Goal: Task Accomplishment & Management: Use online tool/utility

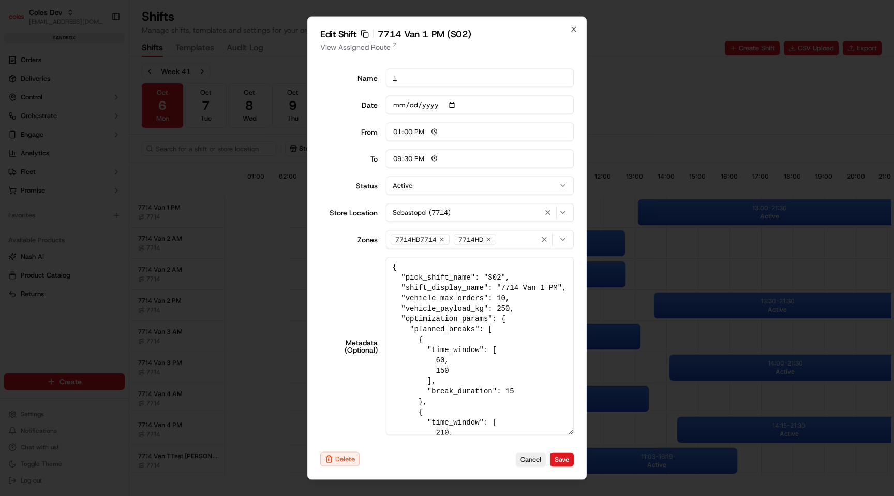
scroll to position [359, 0]
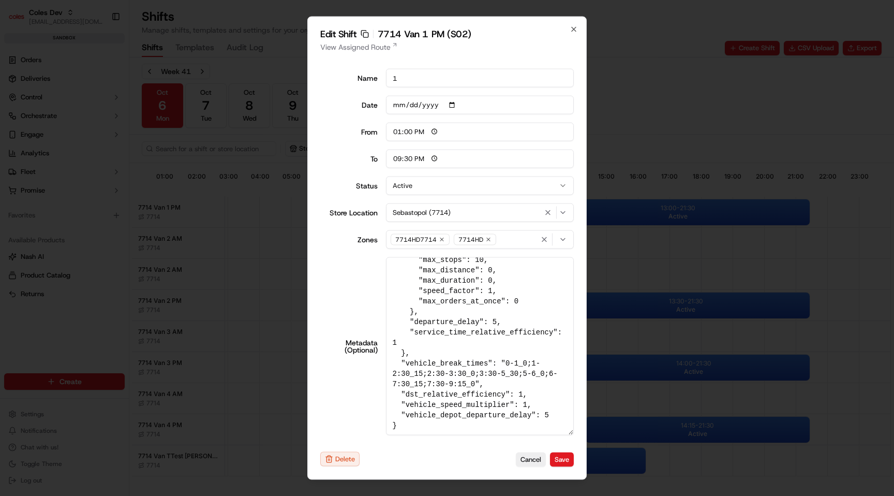
type input "06:00"
type input "14:00"
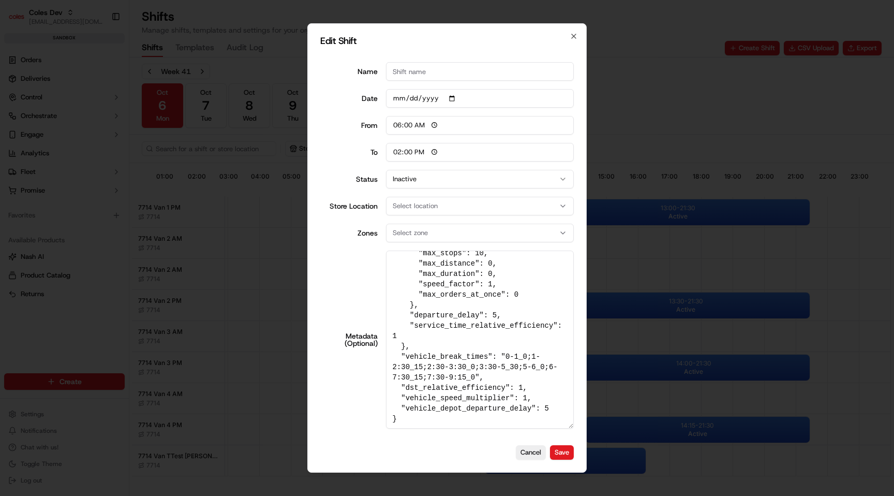
scroll to position [0, 0]
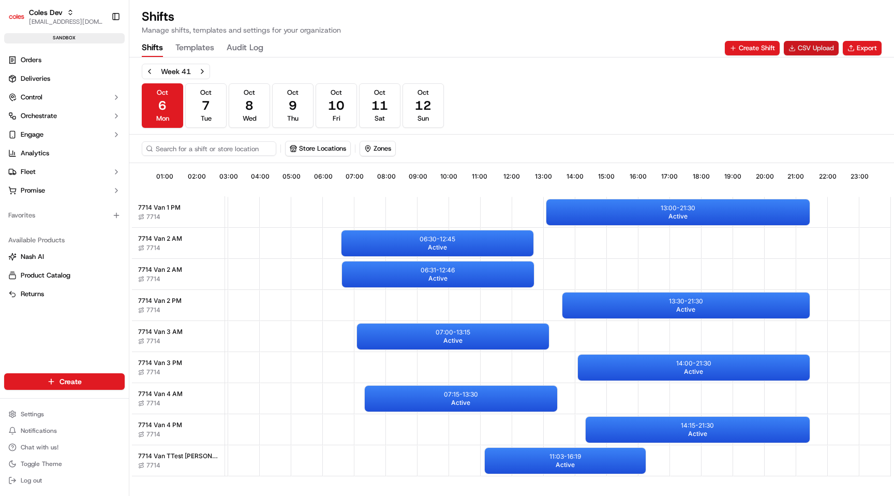
click at [824, 53] on button "CSV Upload" at bounding box center [811, 48] width 55 height 14
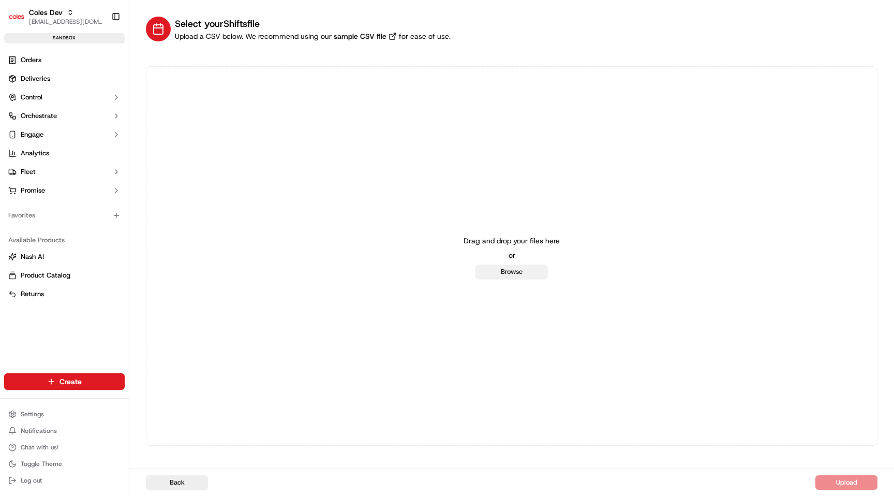
click at [517, 273] on button "Browse" at bounding box center [511, 271] width 72 height 14
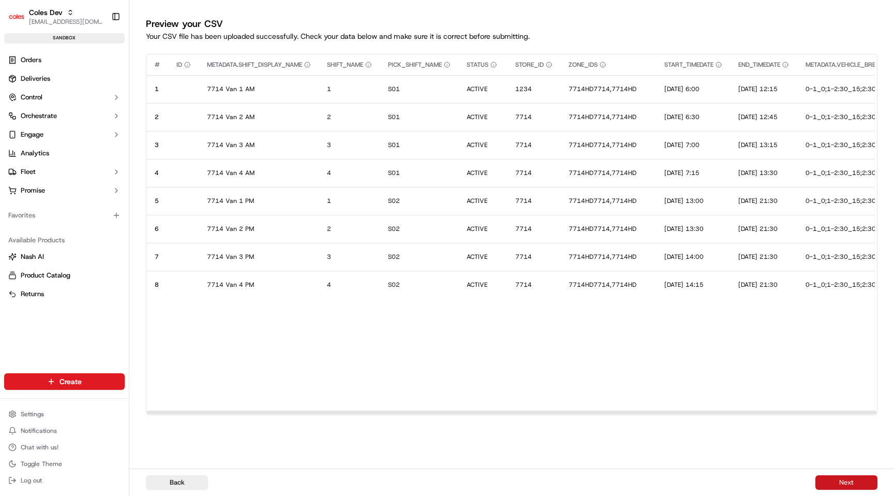
click at [852, 485] on button "Next" at bounding box center [846, 482] width 62 height 14
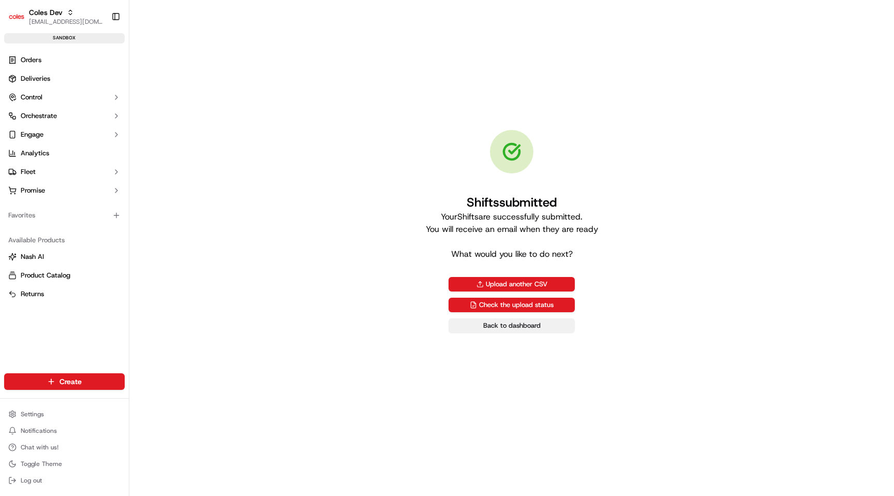
click at [493, 325] on link "Back to dashboard" at bounding box center [512, 325] width 126 height 14
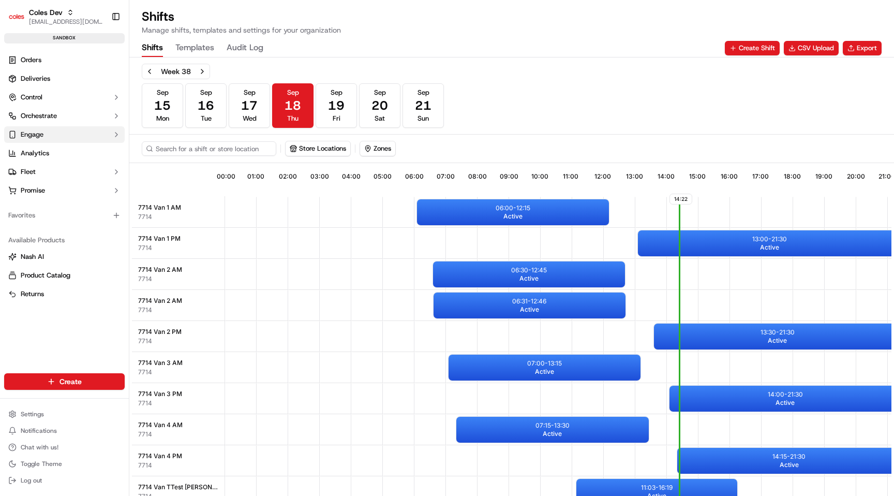
click at [52, 132] on button "Engage" at bounding box center [64, 134] width 121 height 17
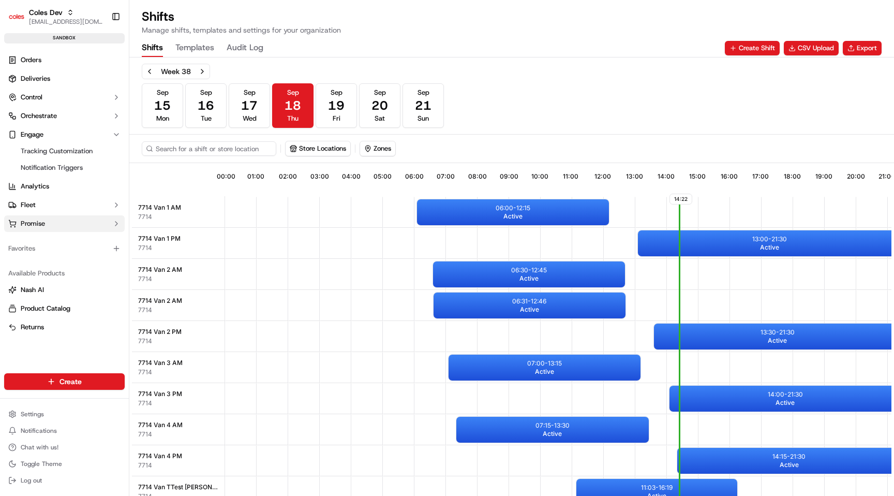
click at [73, 229] on button "Promise" at bounding box center [64, 223] width 121 height 17
click at [70, 246] on link "Delivery Windows" at bounding box center [65, 240] width 96 height 14
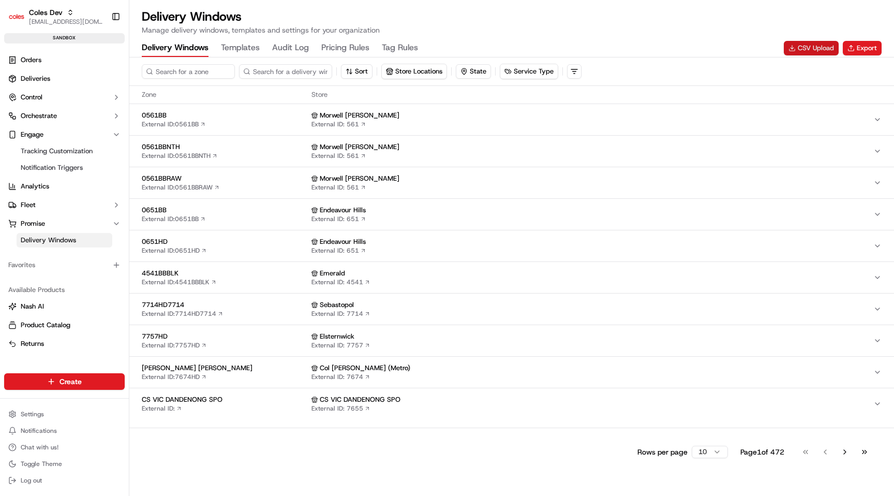
click at [826, 48] on button "CSV Upload" at bounding box center [811, 48] width 55 height 14
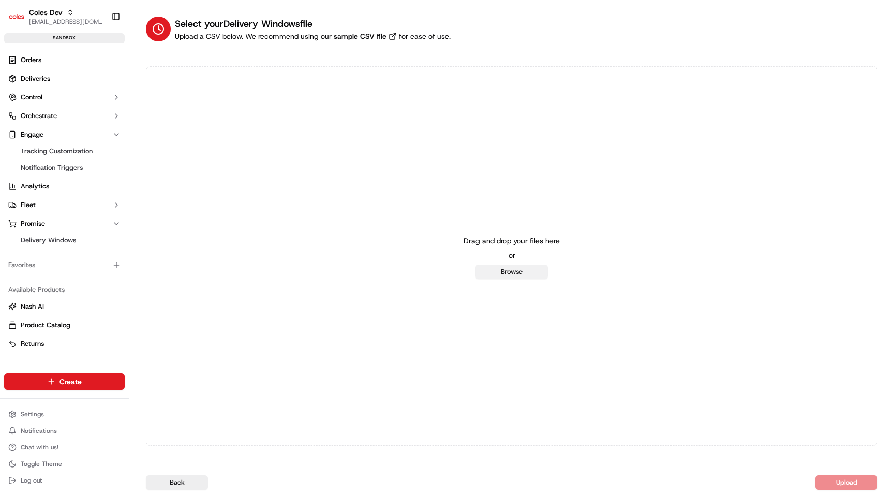
click at [529, 274] on button "Browse" at bounding box center [511, 271] width 72 height 14
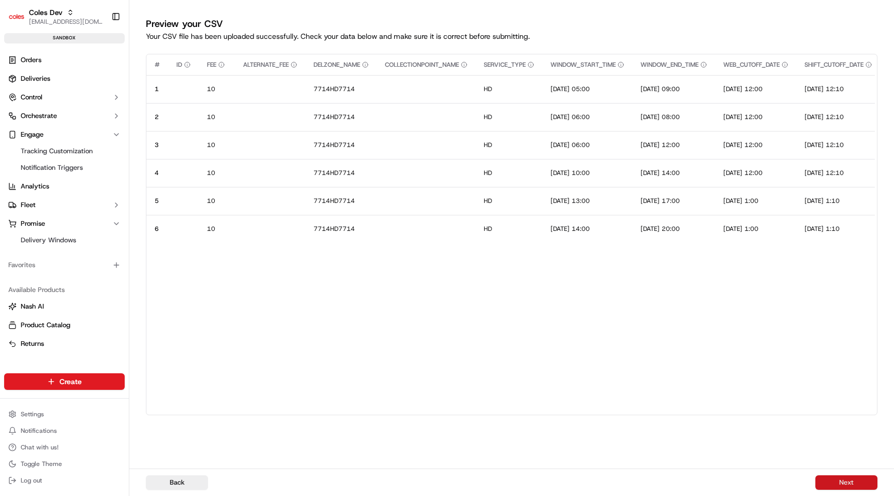
click at [825, 481] on button "Next" at bounding box center [846, 482] width 62 height 14
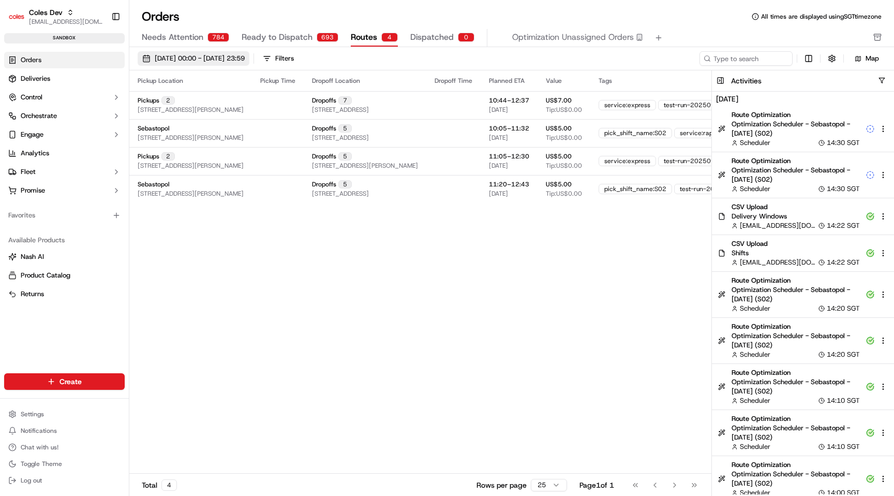
click at [231, 56] on span "06/10/2025 00:00 - 06/10/2025 23:59" at bounding box center [200, 58] width 90 height 9
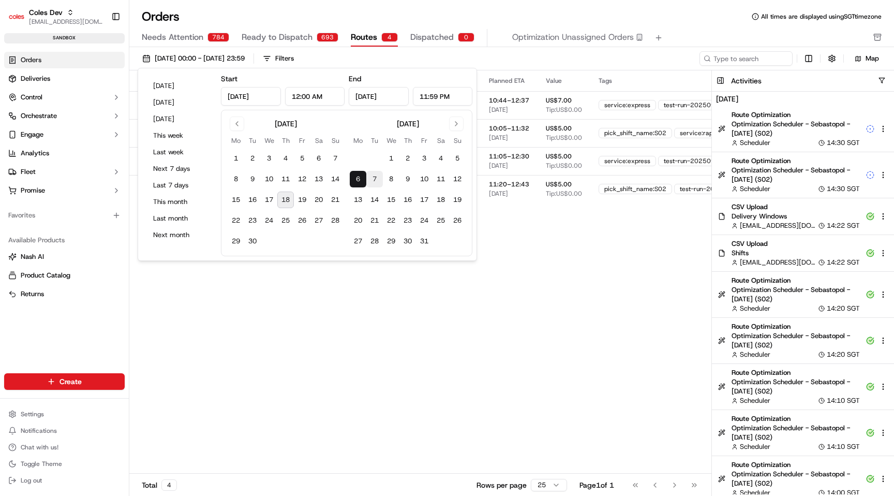
click at [377, 176] on button "7" at bounding box center [374, 179] width 17 height 17
type input "[DATE]"
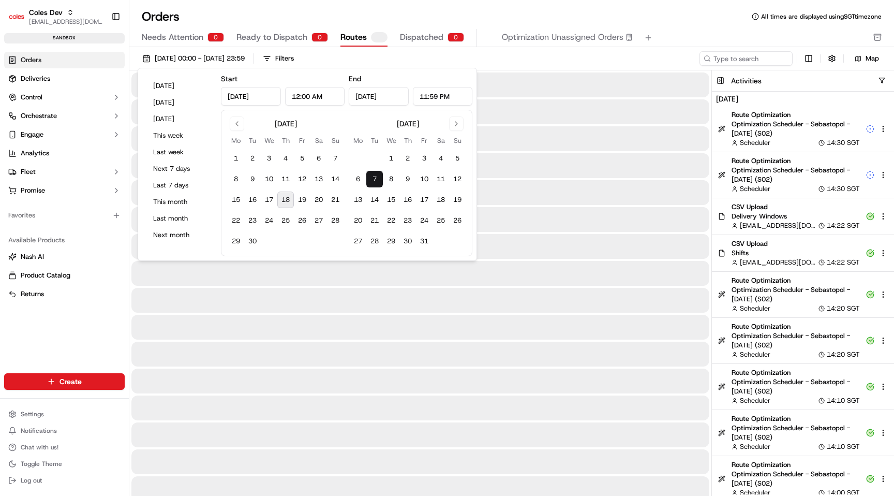
click at [377, 176] on button "7" at bounding box center [374, 179] width 17 height 17
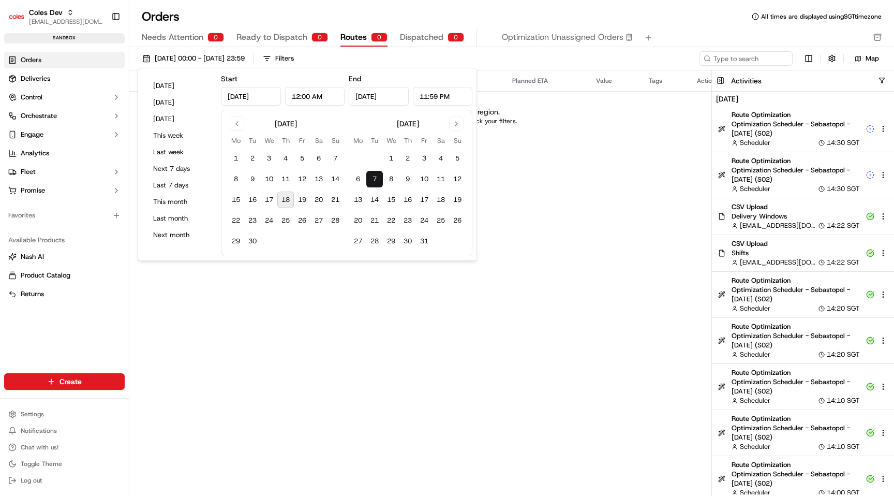
click at [443, 326] on div "Pickup Location Pickup Time Dropoff Location Dropoff Time Planned ETA Value Tag…" at bounding box center [439, 271] width 621 height 402
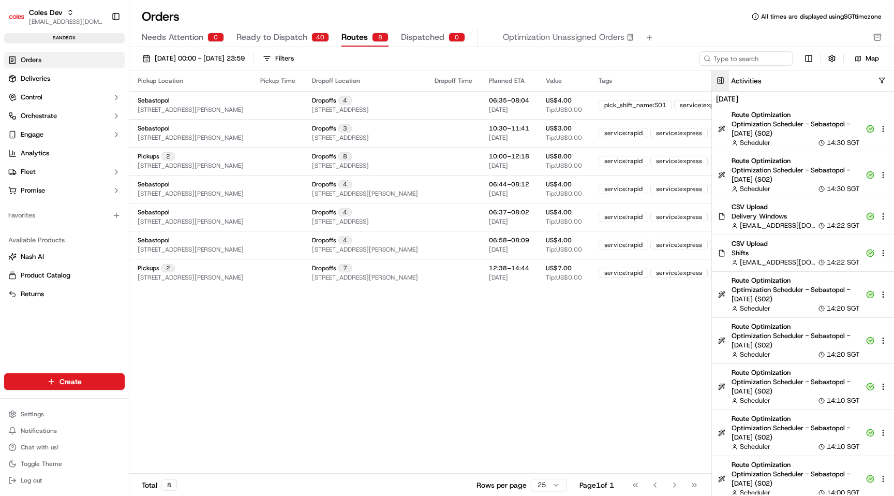
click at [715, 81] on button at bounding box center [720, 80] width 17 height 21
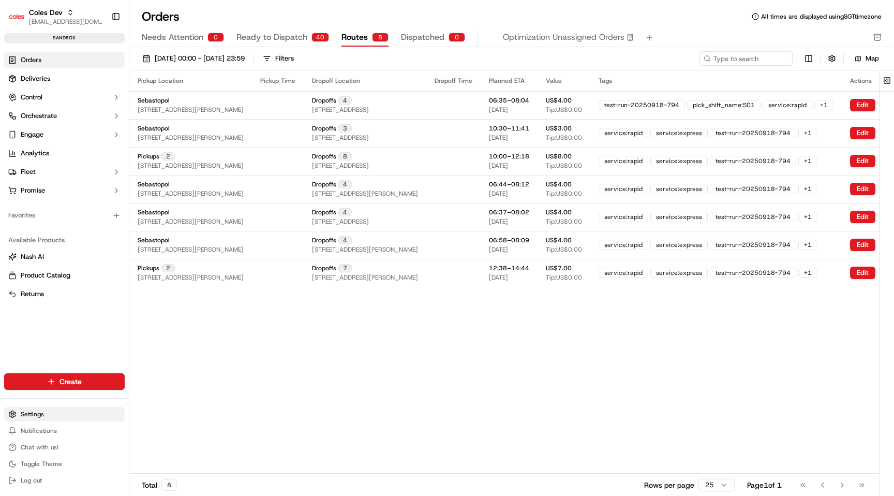
click at [40, 409] on html "Coles Dev maksim@usenash.com Toggle Sidebar sandbox Orders Deliveries Control O…" at bounding box center [447, 248] width 894 height 496
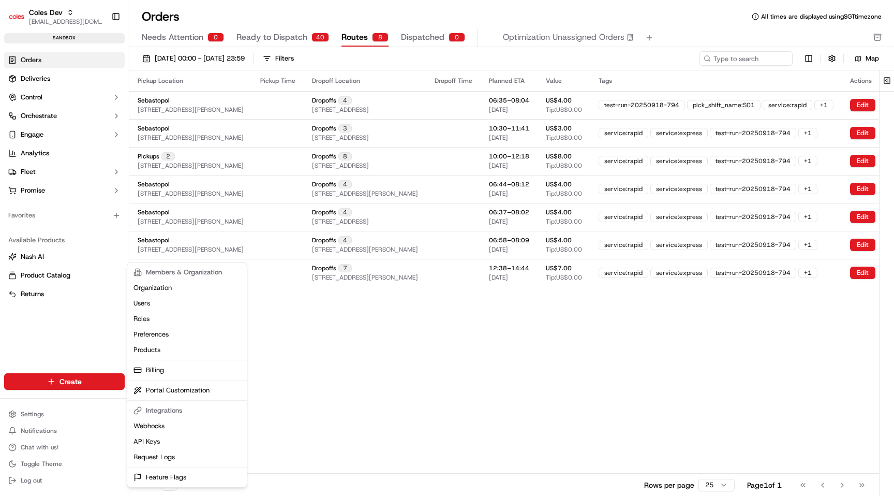
click at [64, 151] on html "Coles Dev maksim@usenash.com Toggle Sidebar sandbox Orders Deliveries Control O…" at bounding box center [447, 248] width 894 height 496
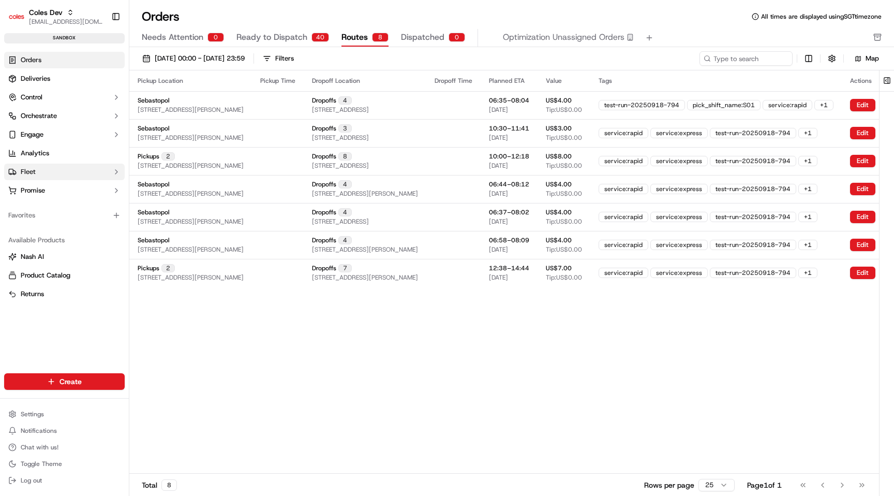
click at [59, 172] on button "Fleet" at bounding box center [64, 171] width 121 height 17
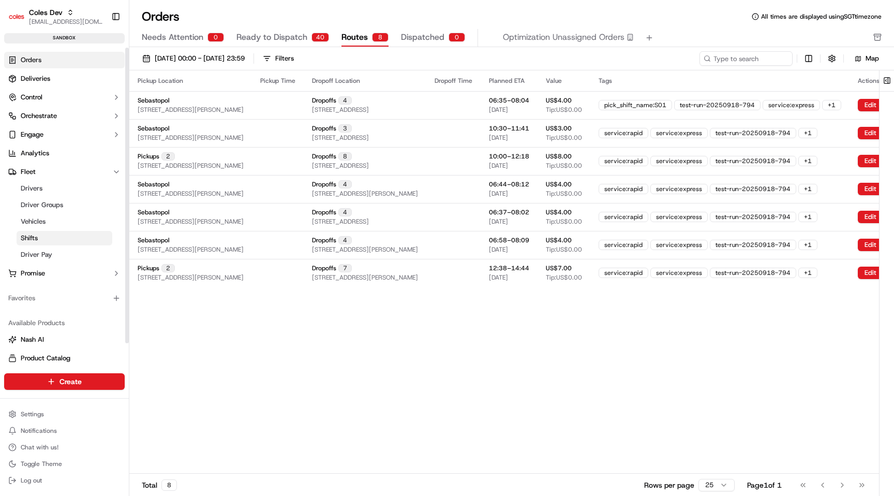
click at [63, 239] on link "Shifts" at bounding box center [65, 238] width 96 height 14
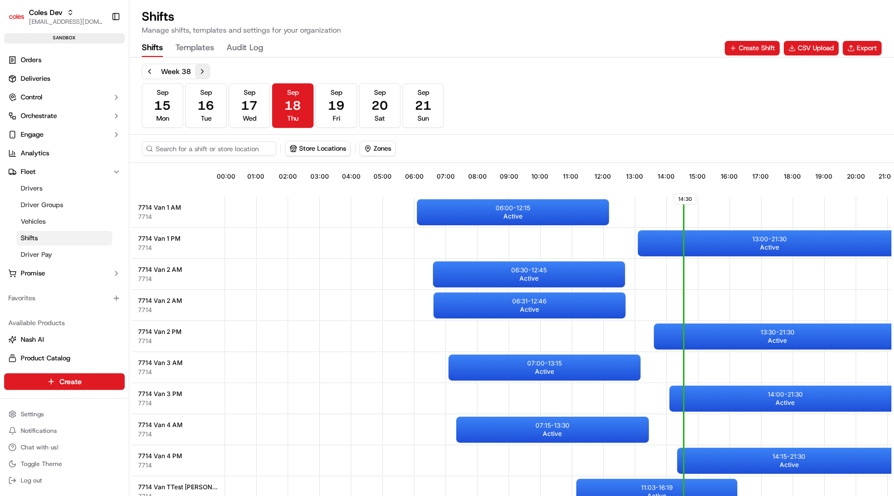
click at [200, 73] on button "Next week" at bounding box center [202, 71] width 14 height 14
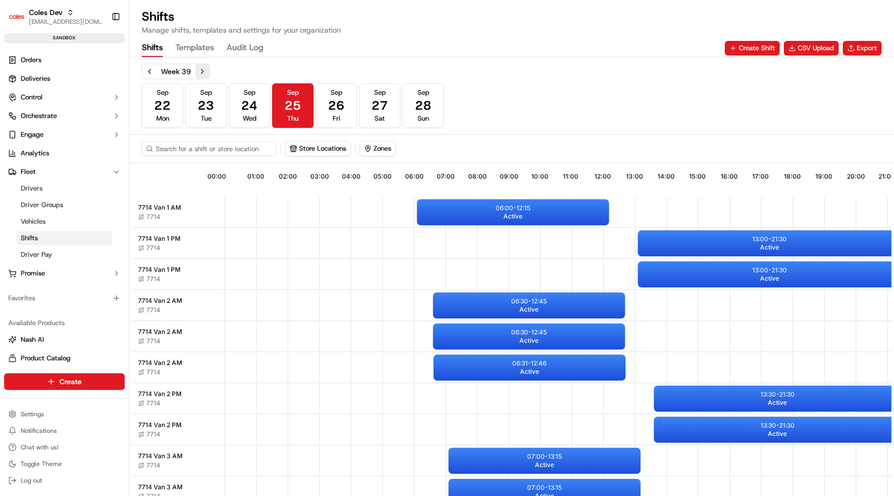
click at [200, 73] on button "Next week" at bounding box center [202, 71] width 14 height 14
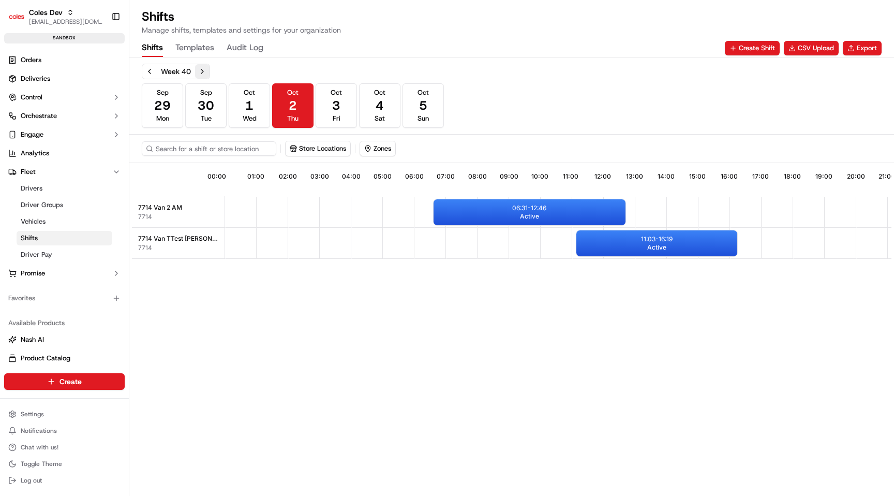
click at [200, 73] on button "Next week" at bounding box center [202, 71] width 14 height 14
click at [205, 108] on span "7" at bounding box center [206, 105] width 8 height 17
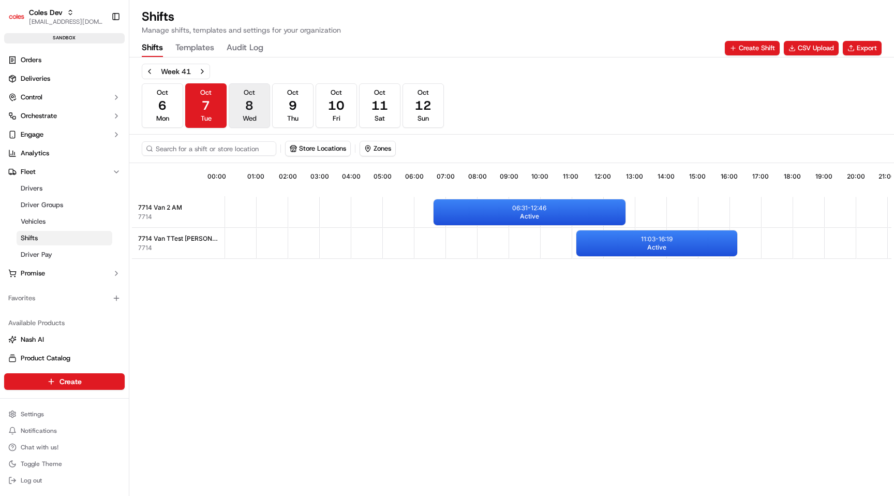
click at [247, 117] on span "Wed" at bounding box center [250, 118] width 14 height 9
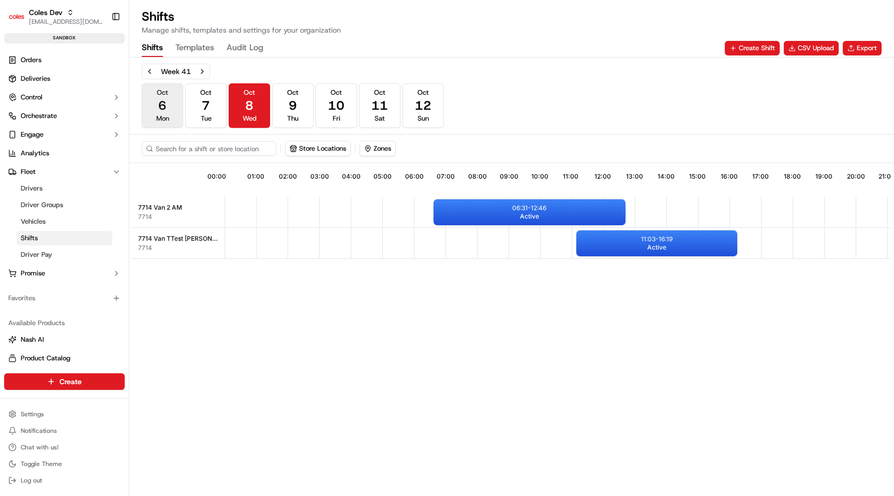
click at [176, 107] on button "Oct 6 Mon" at bounding box center [162, 105] width 41 height 44
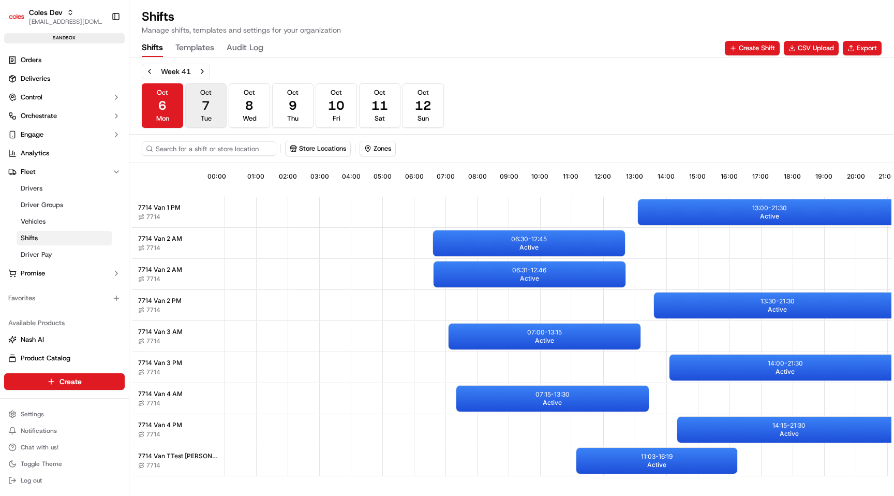
click at [210, 107] on button "Oct 7 Tue" at bounding box center [205, 105] width 41 height 44
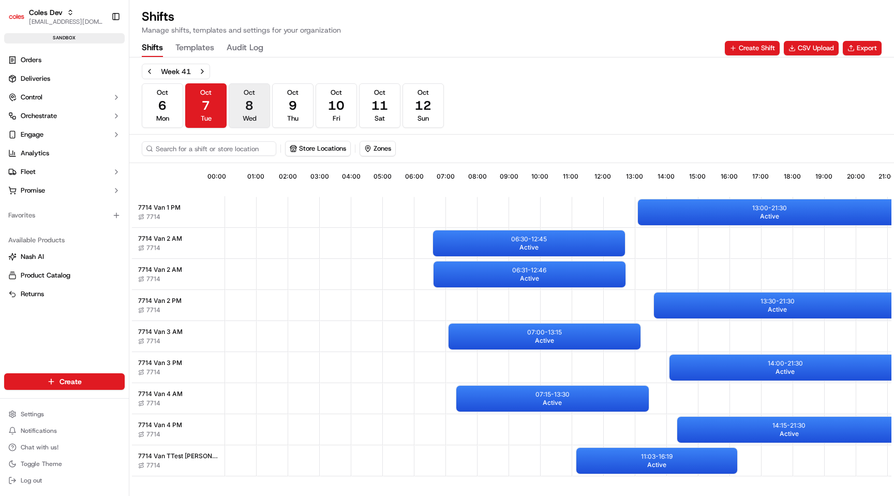
click at [247, 107] on span "8" at bounding box center [249, 105] width 8 height 17
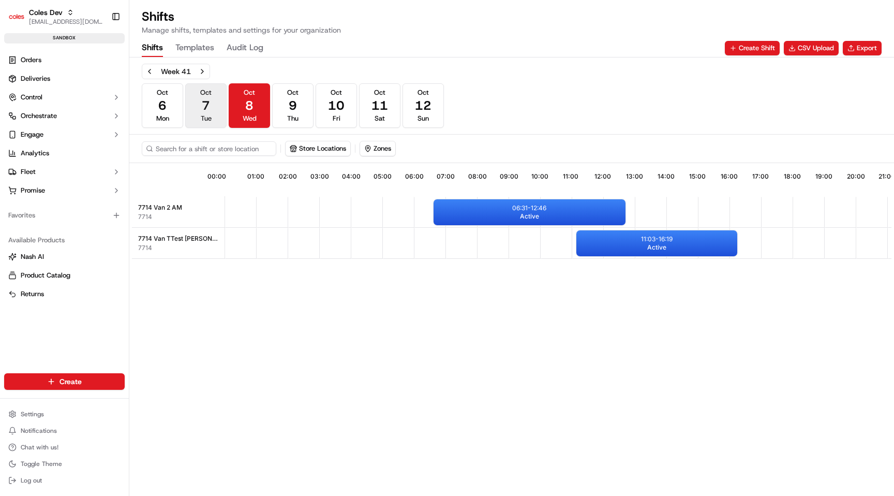
click at [217, 109] on button "Oct 7 Tue" at bounding box center [205, 105] width 41 height 44
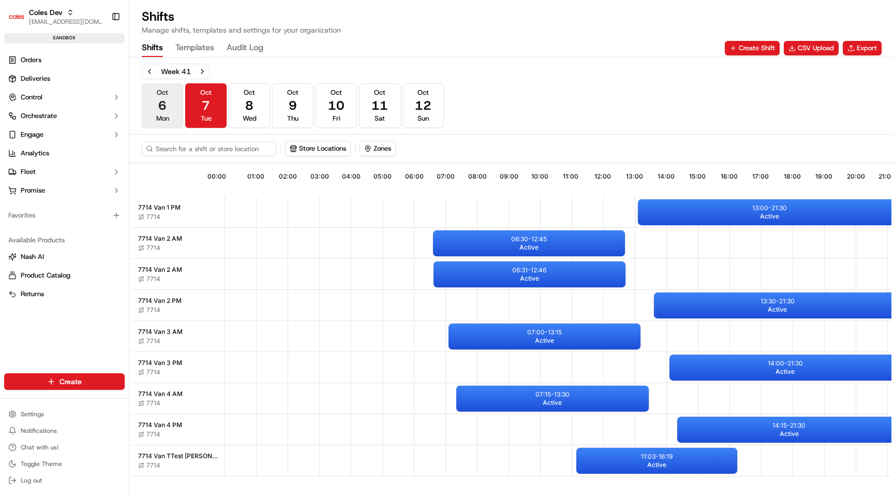
click at [163, 109] on span "6" at bounding box center [162, 105] width 8 height 17
click at [216, 113] on button "Oct 7 Tue" at bounding box center [205, 105] width 41 height 44
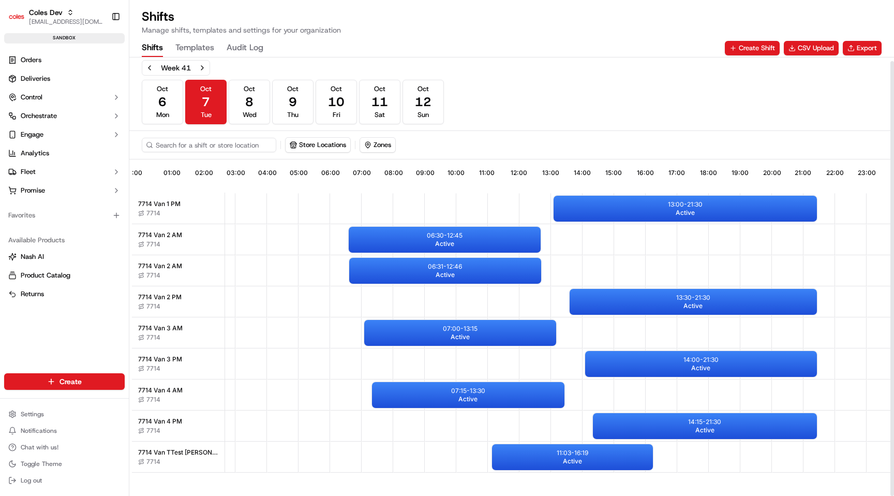
scroll to position [0, 92]
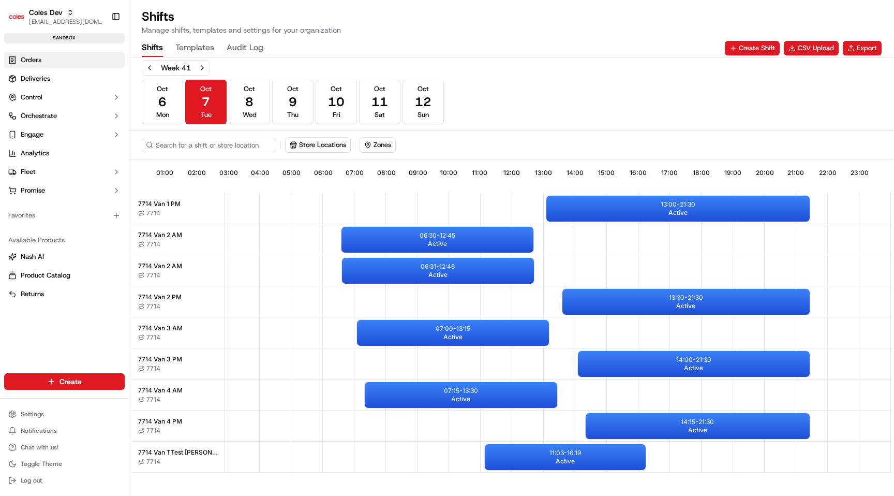
click at [28, 60] on span "Orders" at bounding box center [31, 59] width 21 height 9
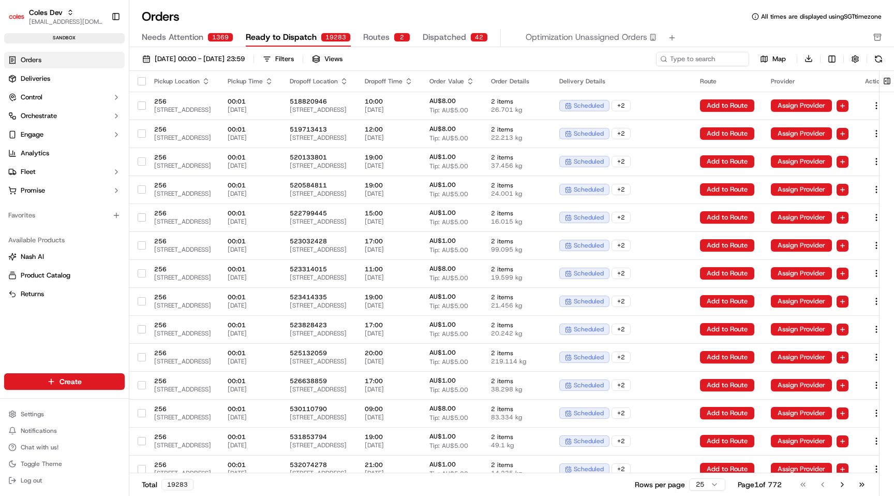
click at [394, 36] on div "2" at bounding box center [402, 37] width 17 height 9
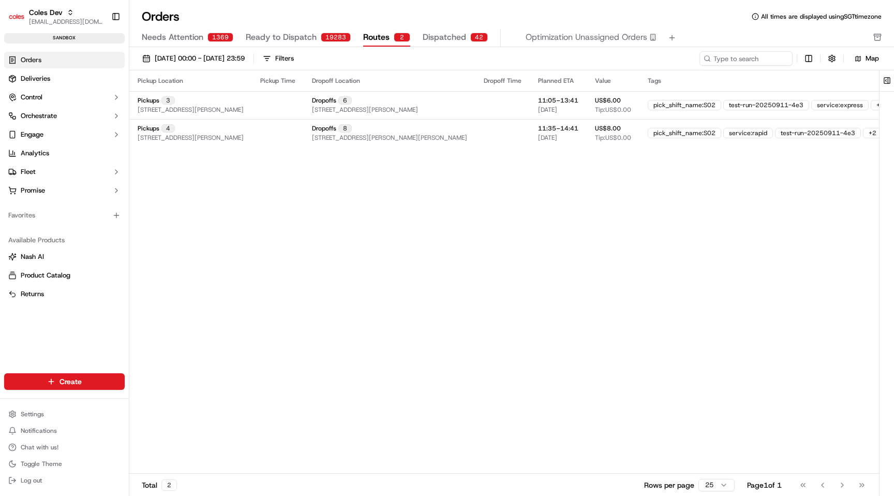
click at [246, 50] on div "01/09/2025 00:00 - 30/09/2025 23:59 Filters Map" at bounding box center [511, 58] width 765 height 23
click at [245, 56] on span "[DATE] 00:00 - [DATE] 23:59" at bounding box center [200, 58] width 90 height 9
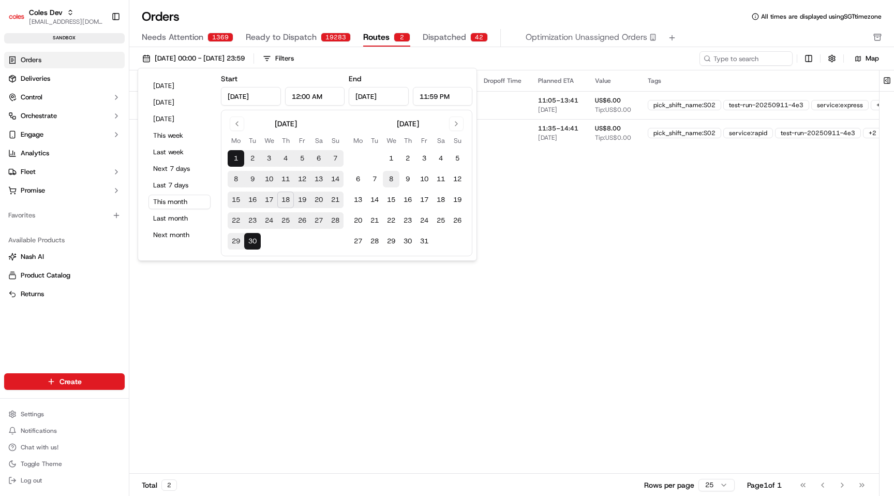
click at [389, 180] on button "8" at bounding box center [391, 179] width 17 height 17
type input "[DATE]"
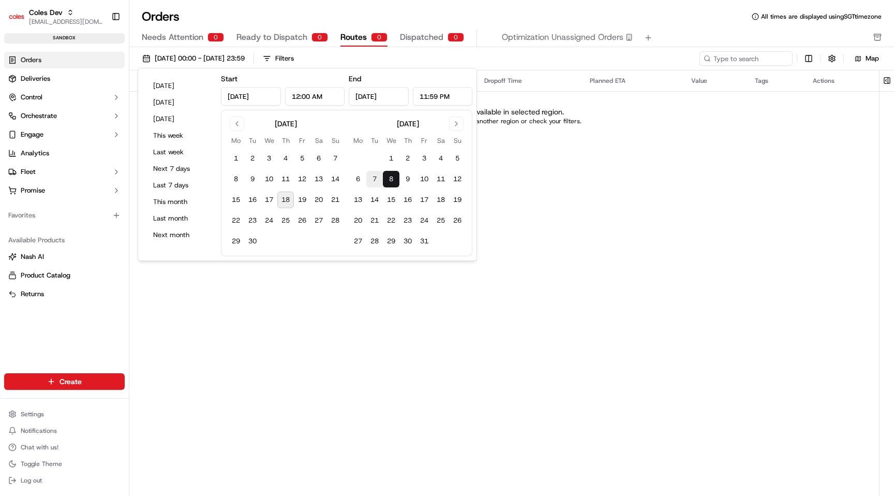
click at [380, 180] on button "7" at bounding box center [374, 179] width 17 height 17
type input "[DATE]"
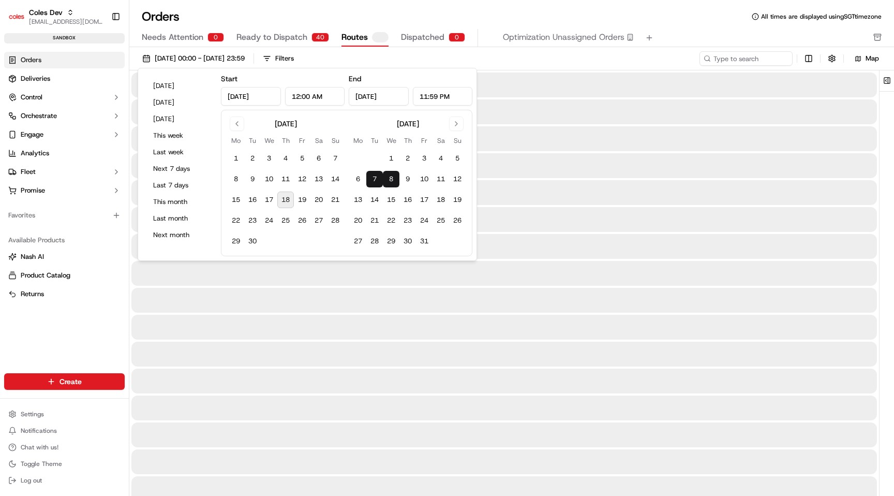
click at [380, 180] on button "7" at bounding box center [374, 179] width 17 height 17
type input "[DATE]"
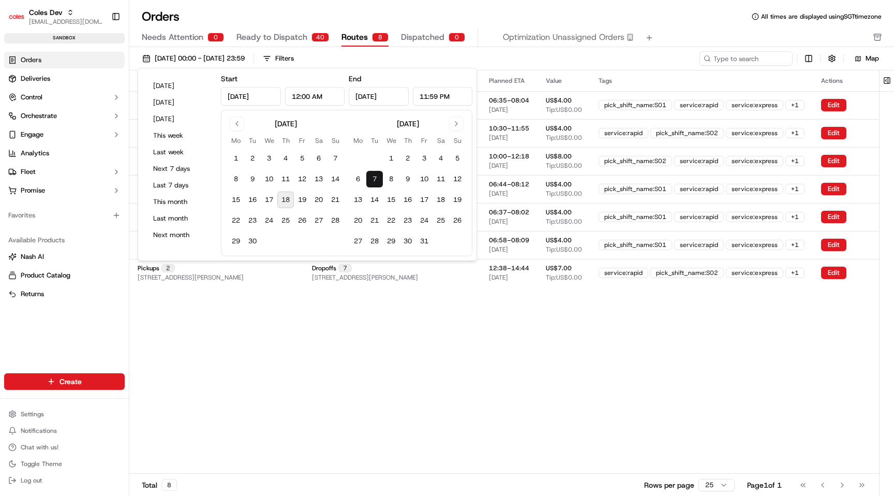
click at [484, 326] on div "Pickup Location Pickup Time Dropoff Location Dropoff Time Planned ETA Value Tag…" at bounding box center [520, 271] width 783 height 402
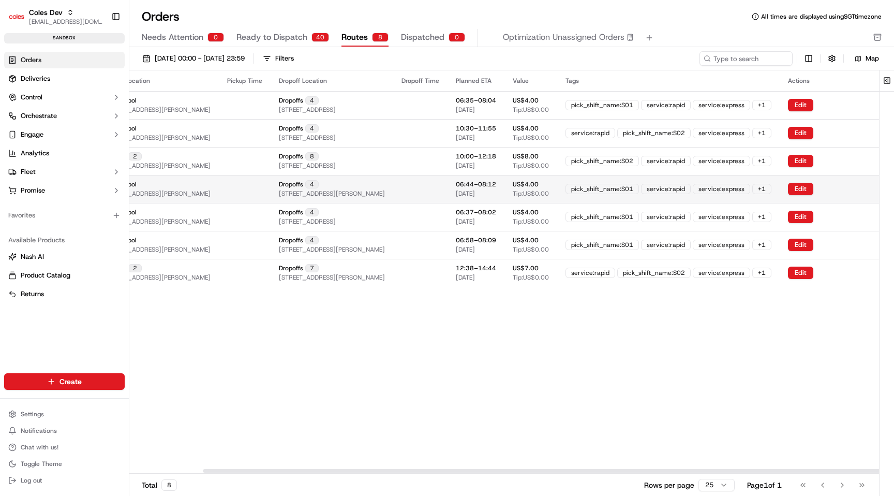
scroll to position [0, 109]
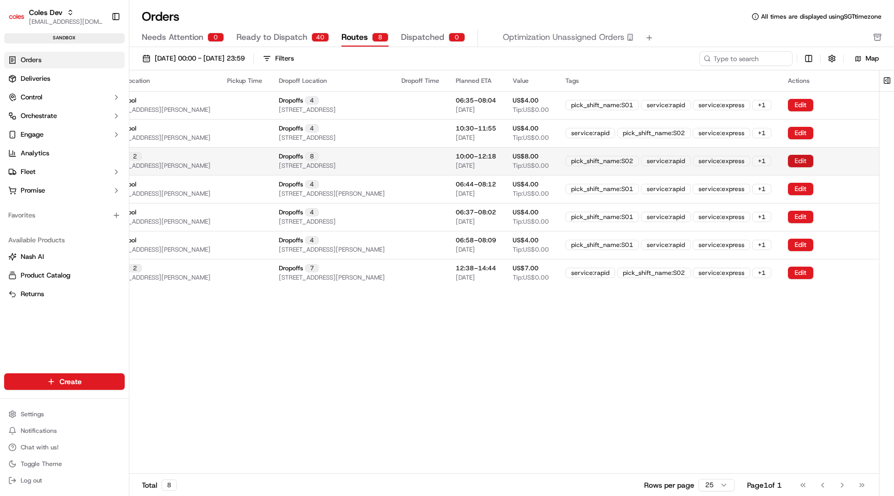
click at [797, 159] on button "Edit" at bounding box center [800, 161] width 25 height 12
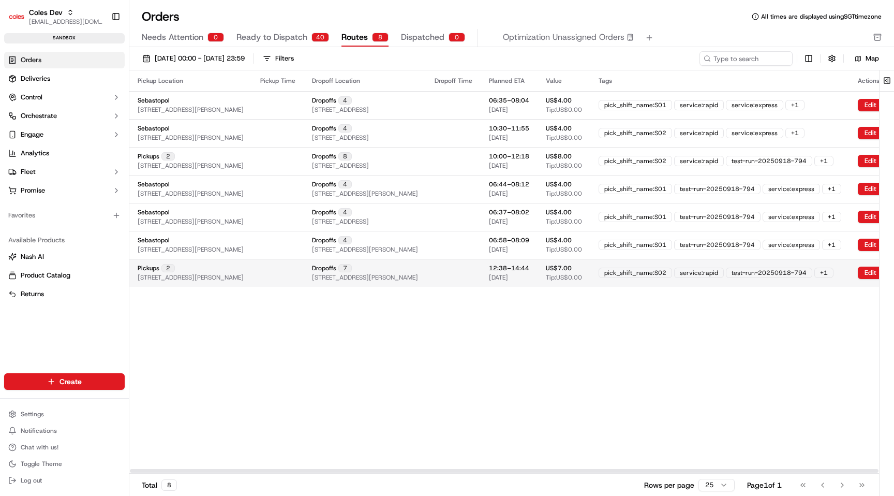
scroll to position [0, 145]
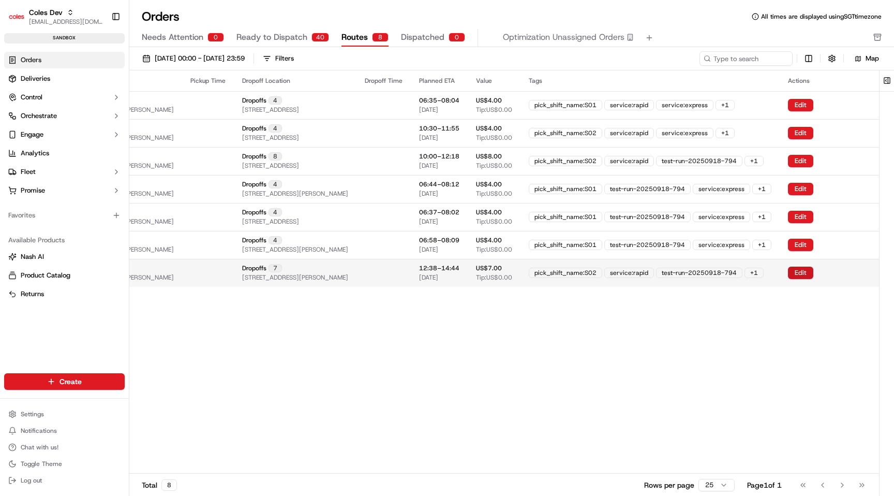
click at [805, 270] on button "Edit" at bounding box center [800, 272] width 25 height 12
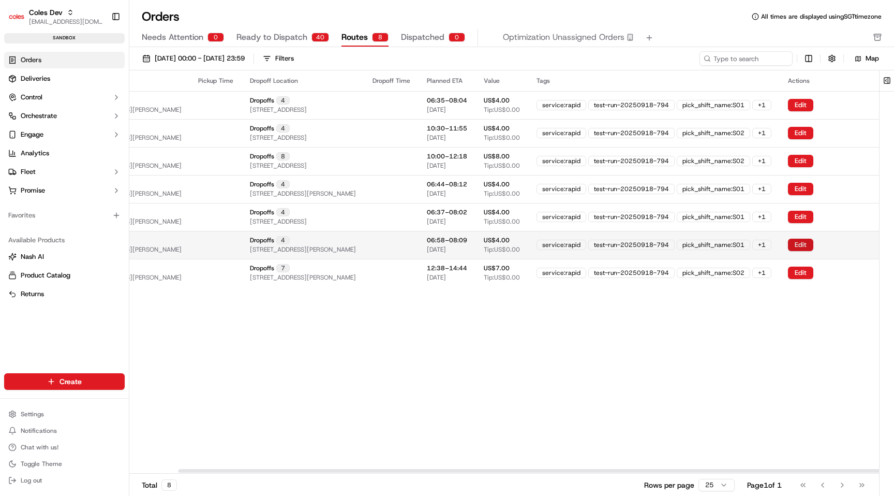
scroll to position [0, 138]
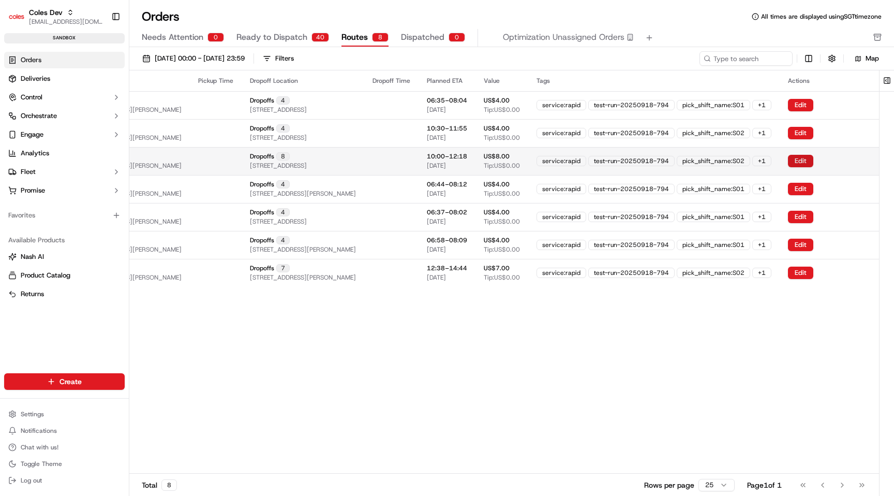
click at [809, 157] on button "Edit" at bounding box center [800, 161] width 25 height 12
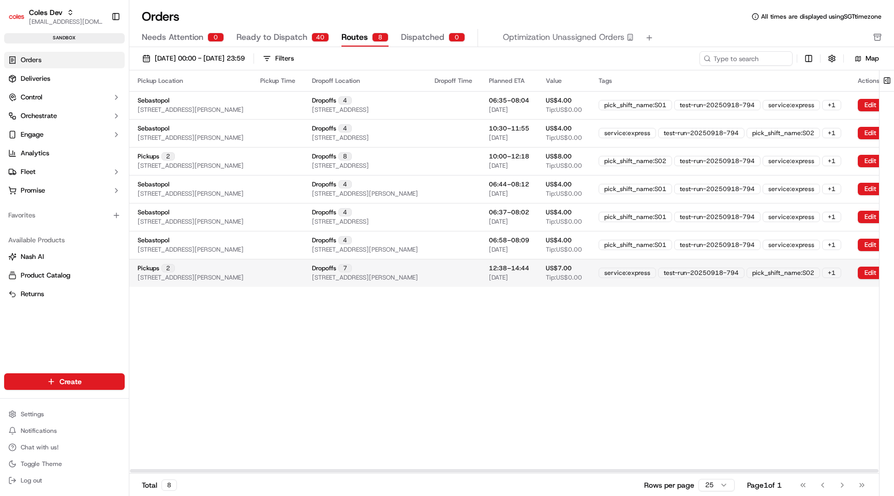
scroll to position [0, 145]
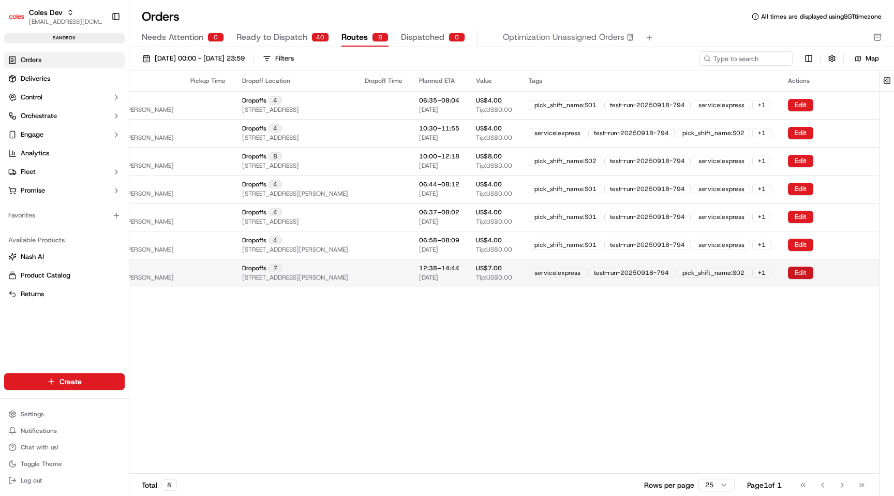
click at [792, 266] on button "Edit" at bounding box center [800, 272] width 25 height 12
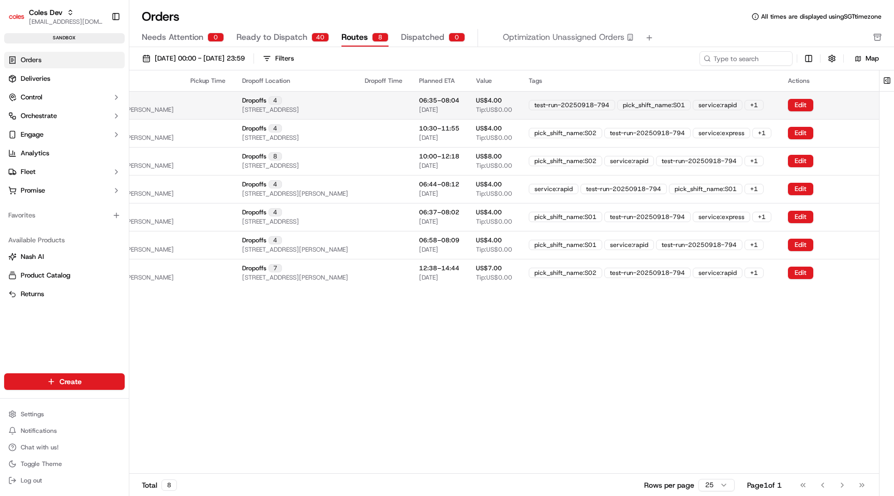
click at [812, 97] on td "Edit" at bounding box center [829, 105] width 99 height 28
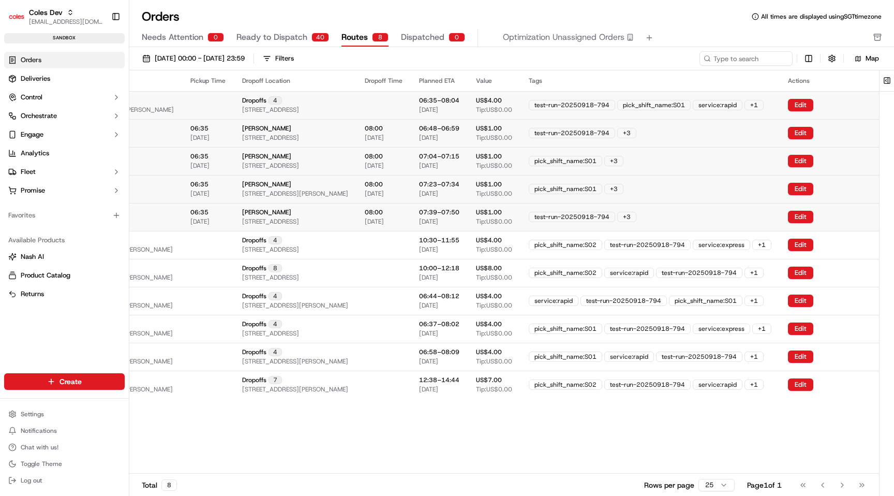
click at [831, 97] on td "Edit" at bounding box center [829, 105] width 99 height 28
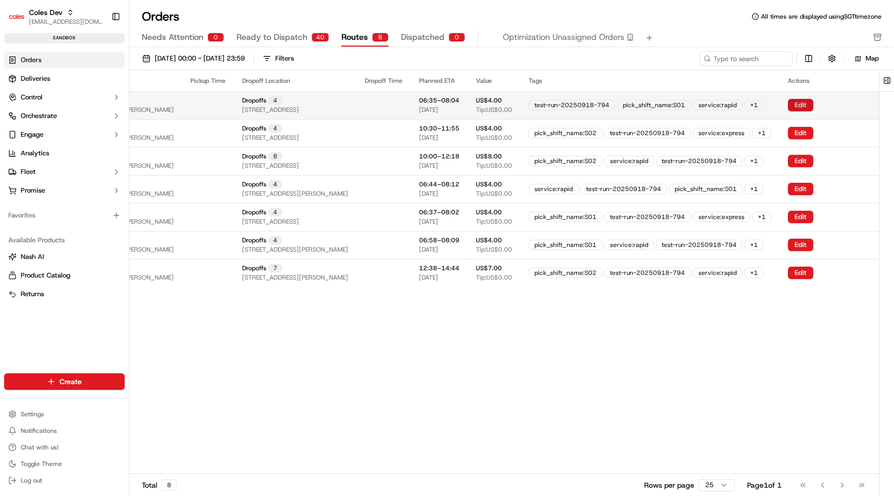
click at [796, 102] on button "Edit" at bounding box center [800, 105] width 25 height 12
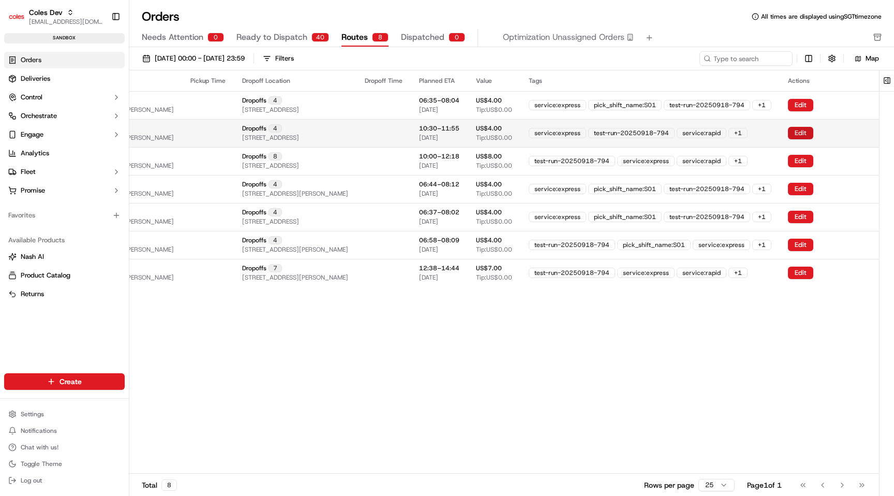
click at [798, 132] on button "Edit" at bounding box center [800, 133] width 25 height 12
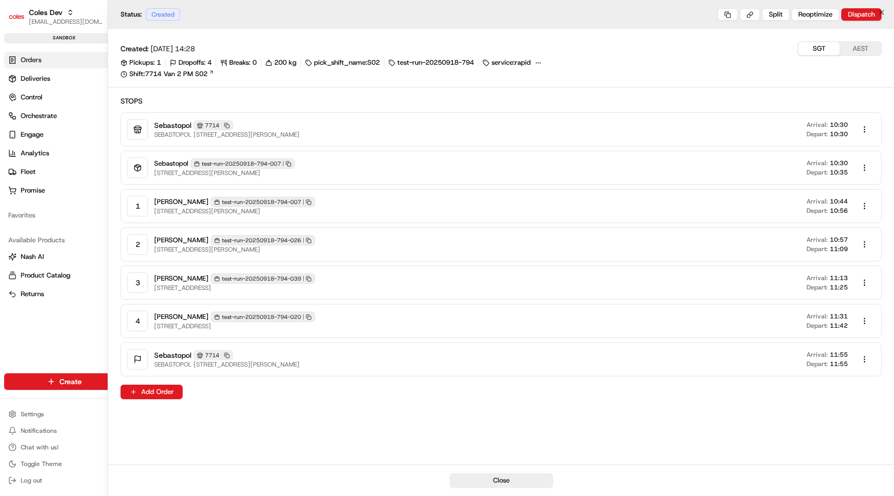
scroll to position [0, 138]
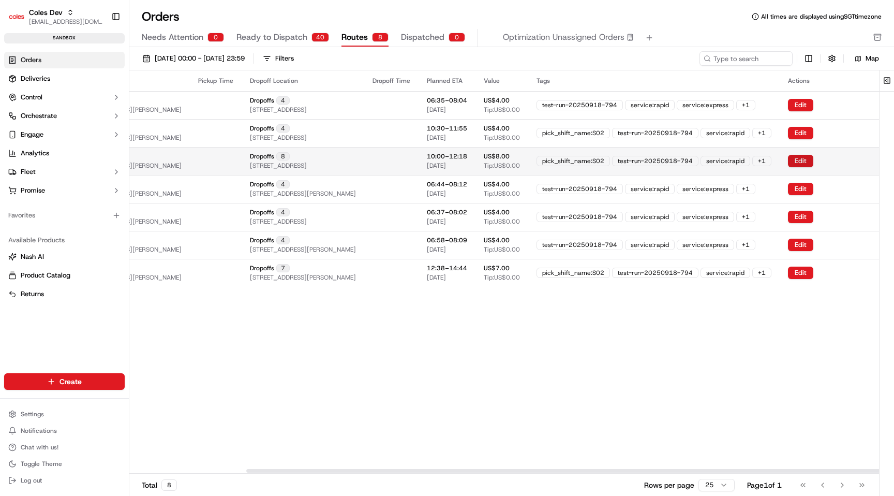
click at [802, 164] on button "Edit" at bounding box center [800, 161] width 25 height 12
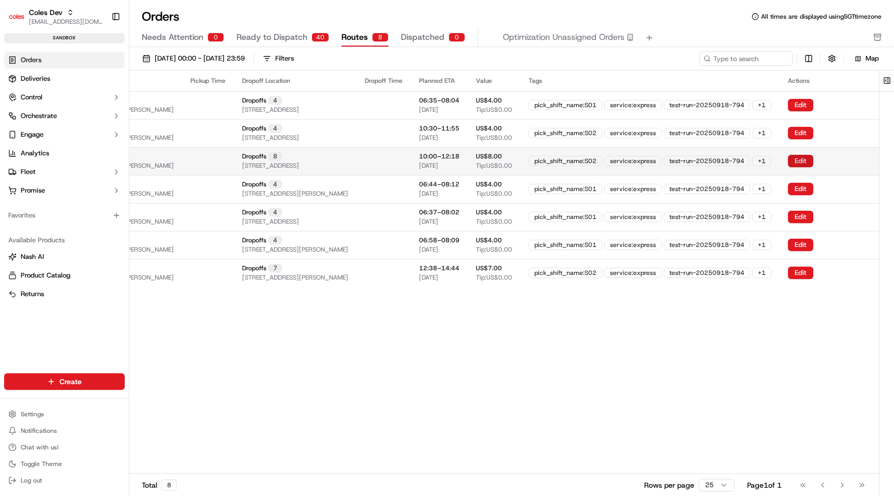
click at [810, 158] on button "Edit" at bounding box center [800, 161] width 25 height 12
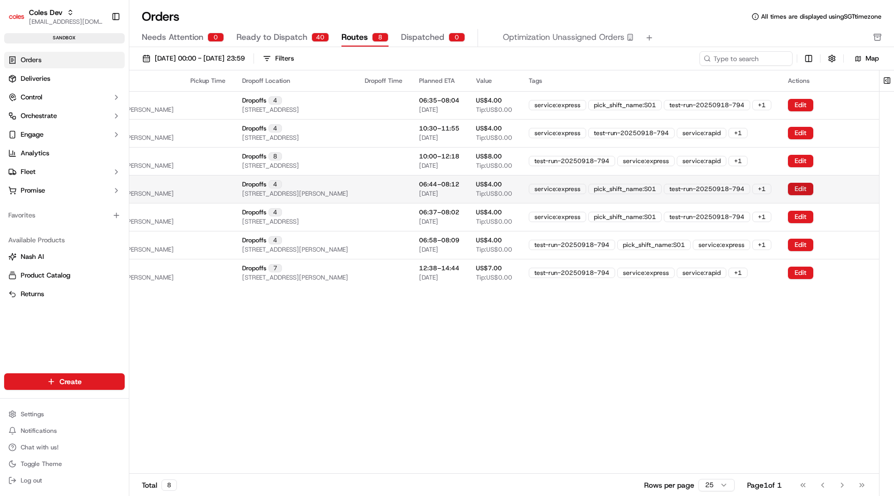
click at [809, 191] on button "Edit" at bounding box center [800, 189] width 25 height 12
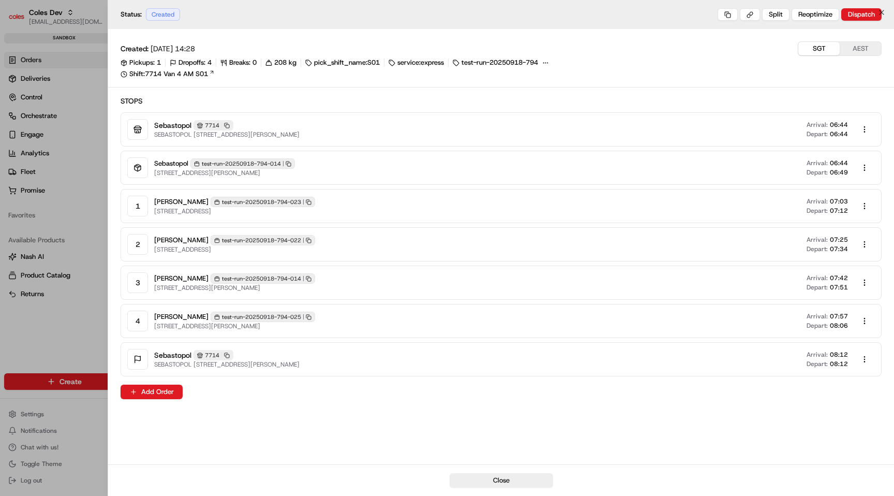
scroll to position [0, 121]
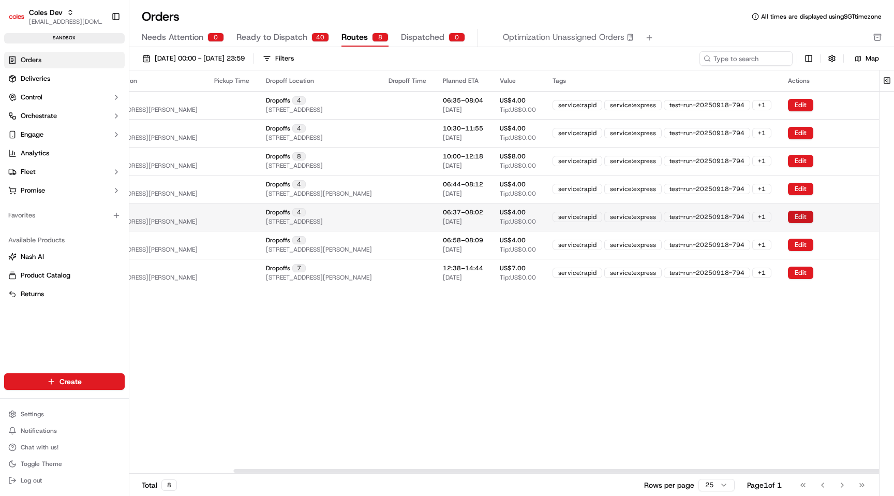
click at [805, 219] on button "Edit" at bounding box center [800, 217] width 25 height 12
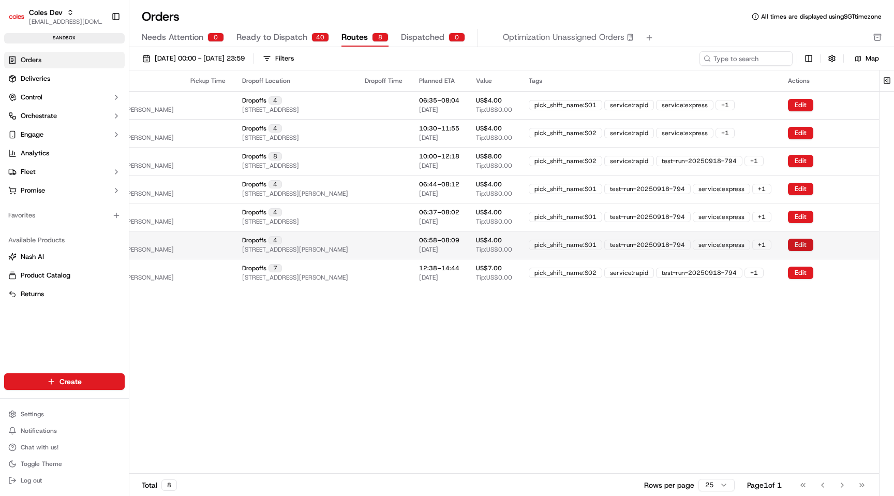
click at [813, 244] on button "Edit" at bounding box center [800, 244] width 25 height 12
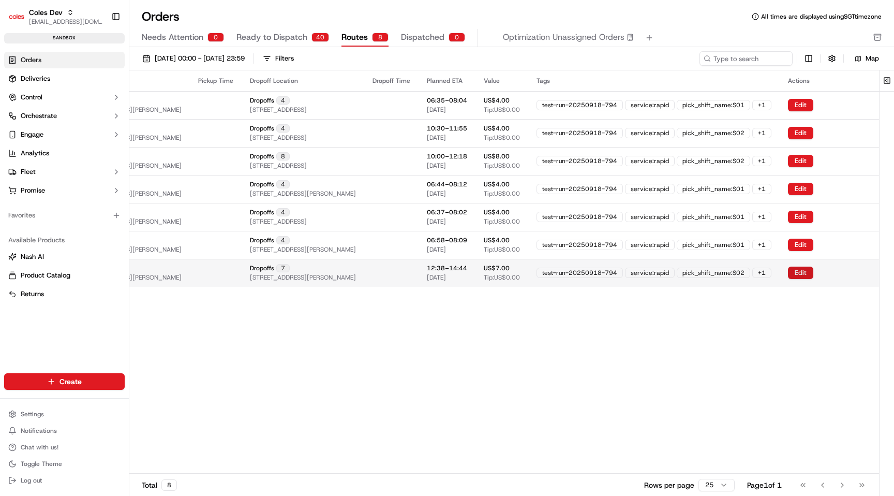
click at [813, 268] on button "Edit" at bounding box center [800, 272] width 25 height 12
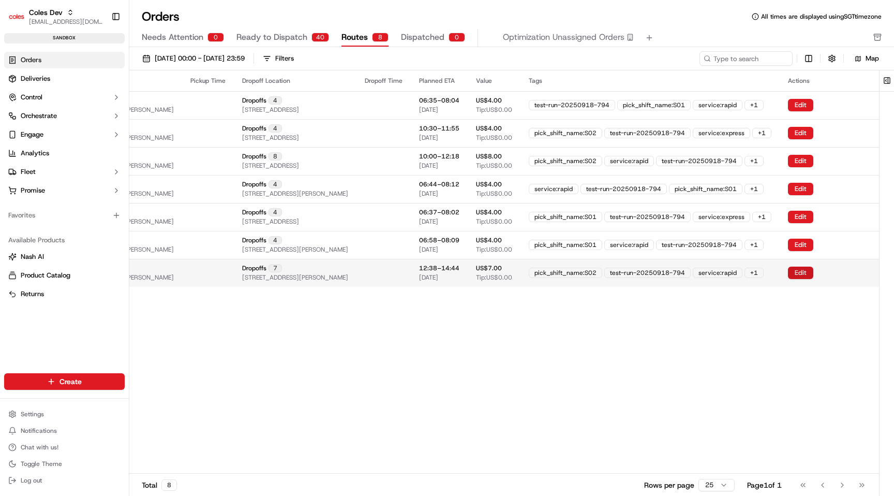
click at [813, 268] on button "Edit" at bounding box center [800, 272] width 25 height 12
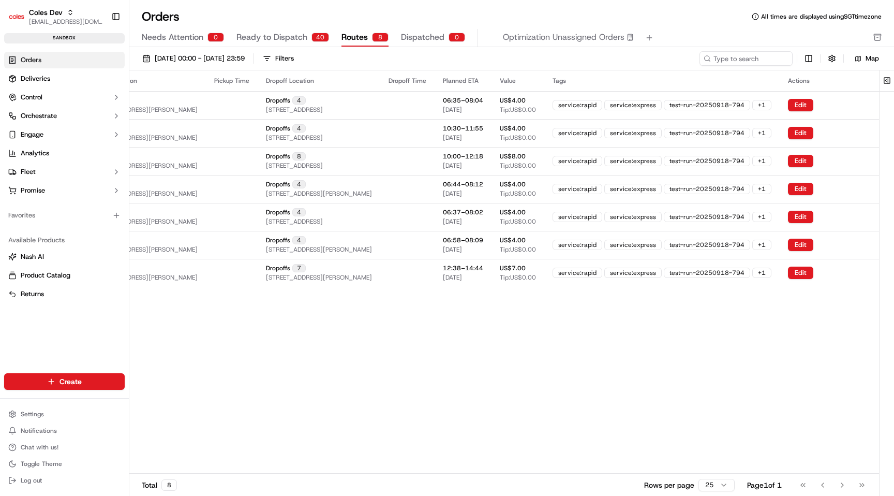
click at [821, 268] on div "Edit" at bounding box center [829, 272] width 83 height 12
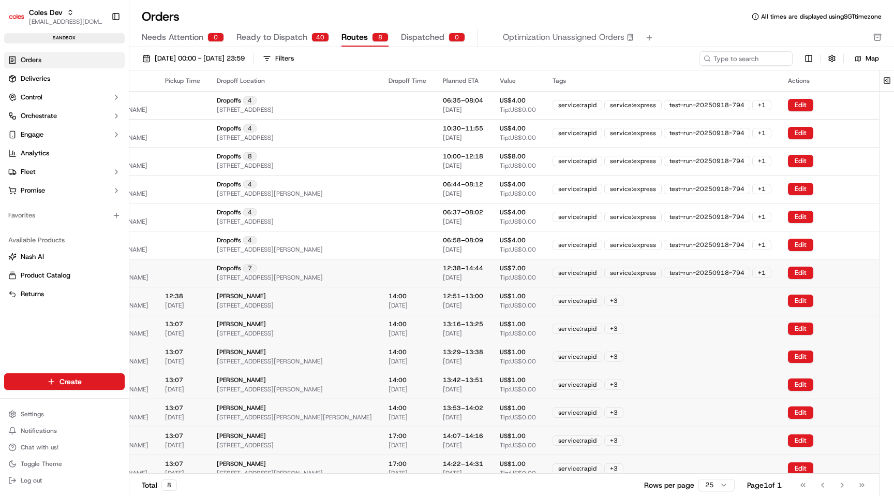
click at [813, 268] on button "Edit" at bounding box center [800, 272] width 25 height 12
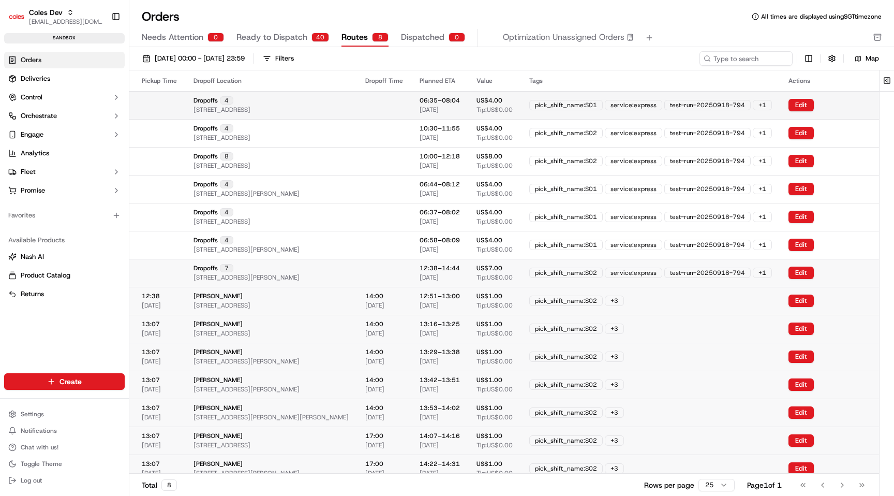
click at [772, 107] on div "+ 1" at bounding box center [762, 105] width 19 height 10
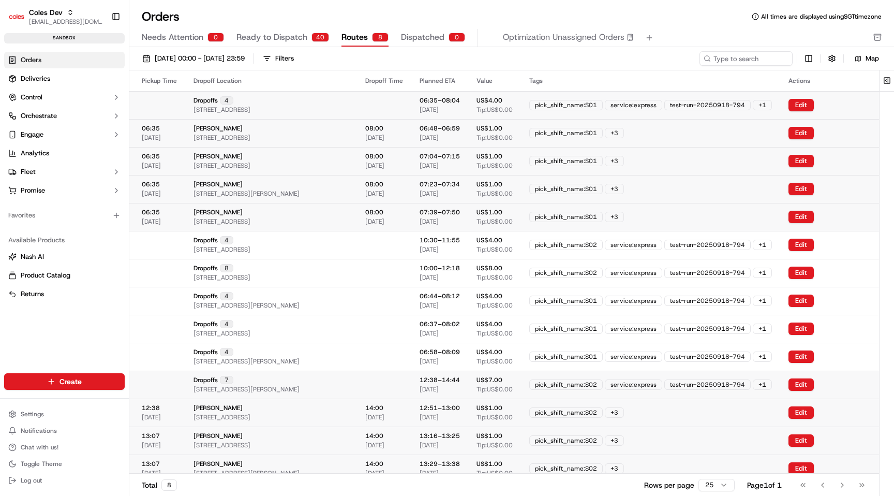
click at [772, 107] on div "+ 1" at bounding box center [762, 105] width 19 height 10
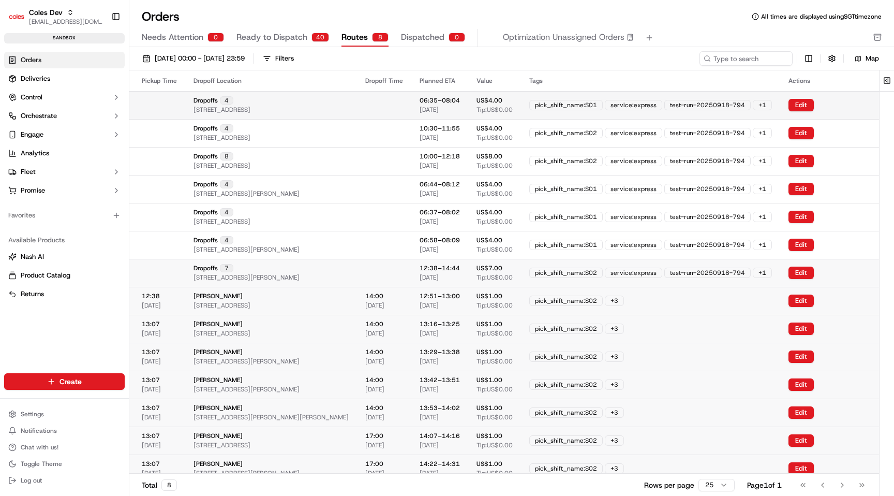
click at [772, 107] on div "+ 1" at bounding box center [762, 105] width 19 height 10
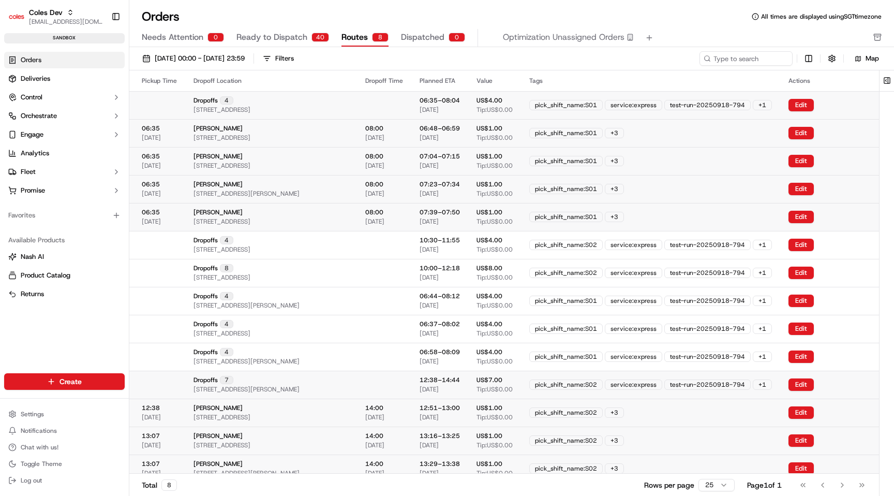
click at [349, 218] on div "Charles Powell 19 Ealing Ave, Wendouree VIC 3355, Australia" at bounding box center [270, 217] width 155 height 18
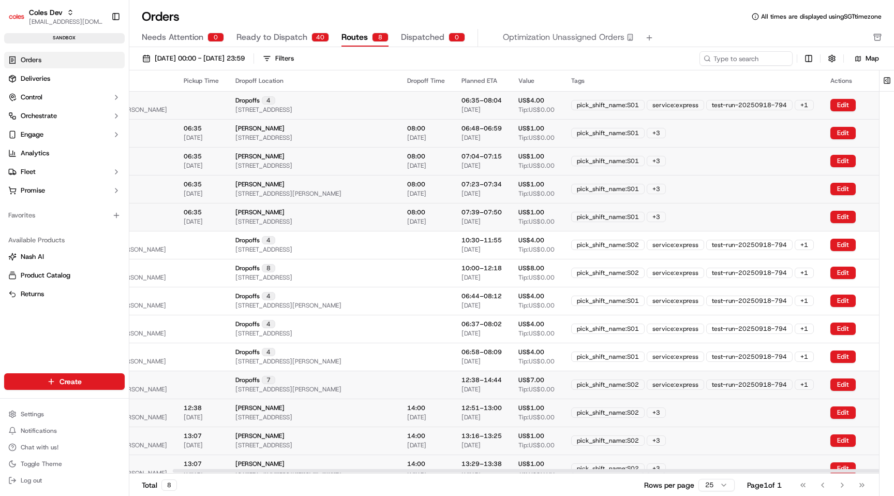
scroll to position [0, 0]
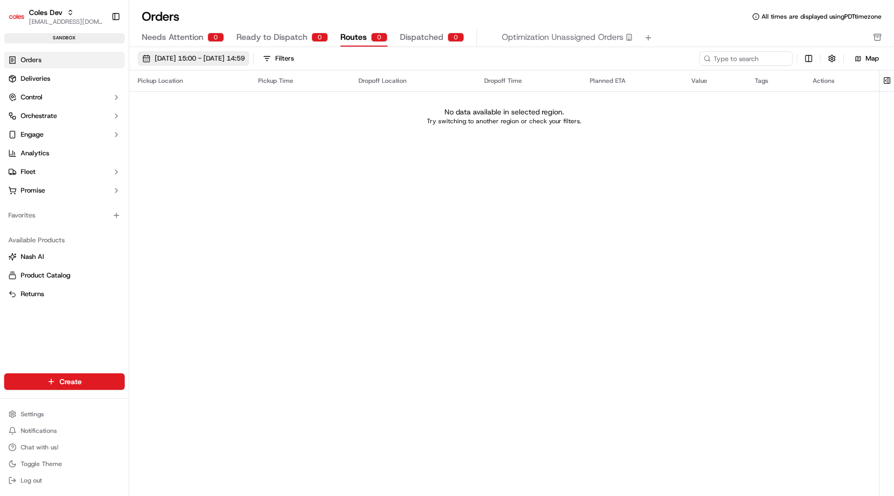
click at [233, 62] on span "[DATE] 15:00 - [DATE] 14:59" at bounding box center [200, 58] width 90 height 9
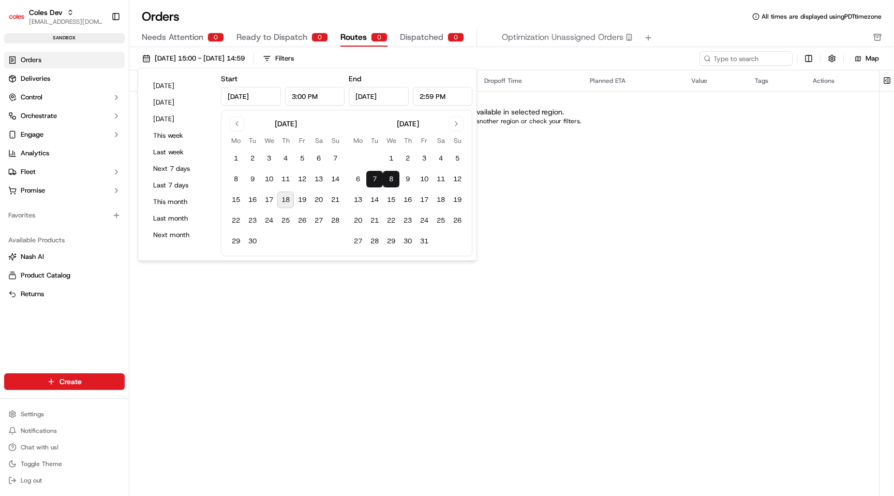
click at [373, 178] on button "7" at bounding box center [374, 179] width 17 height 17
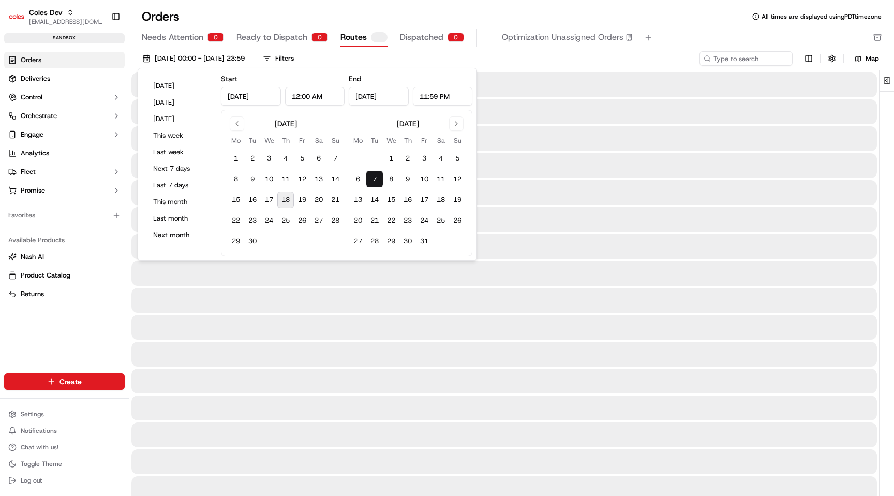
type input "12:00 AM"
type input "[DATE]"
type input "11:59 PM"
click at [373, 178] on button "7" at bounding box center [374, 179] width 17 height 17
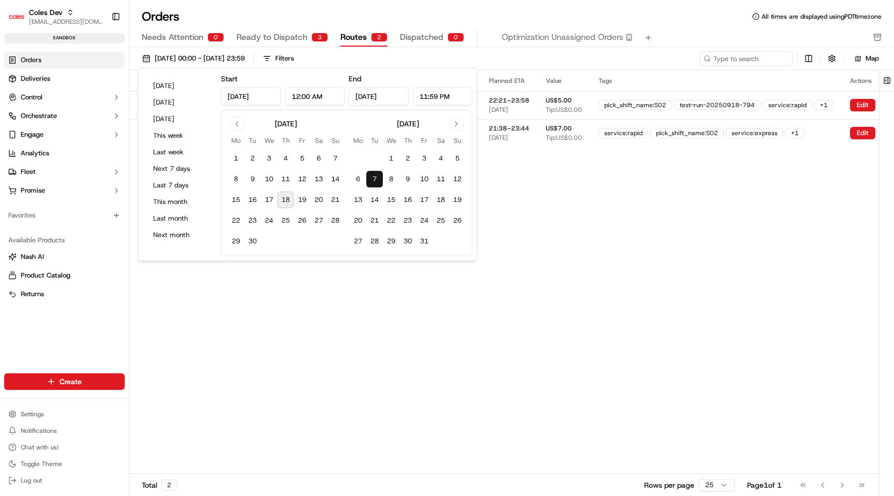
click at [496, 309] on div "Pickup Location Pickup Time Dropoff Location Dropoff Time Planned ETA Value Tag…" at bounding box center [535, 271] width 812 height 402
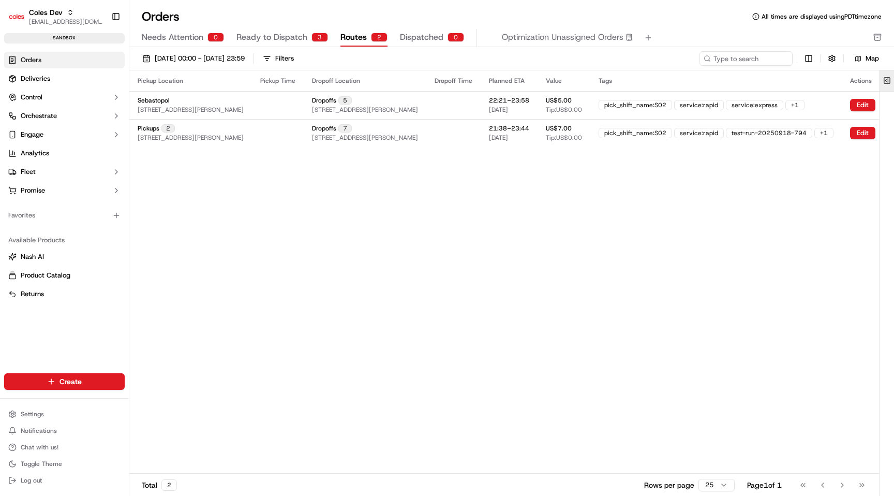
click at [885, 82] on button at bounding box center [886, 80] width 17 height 21
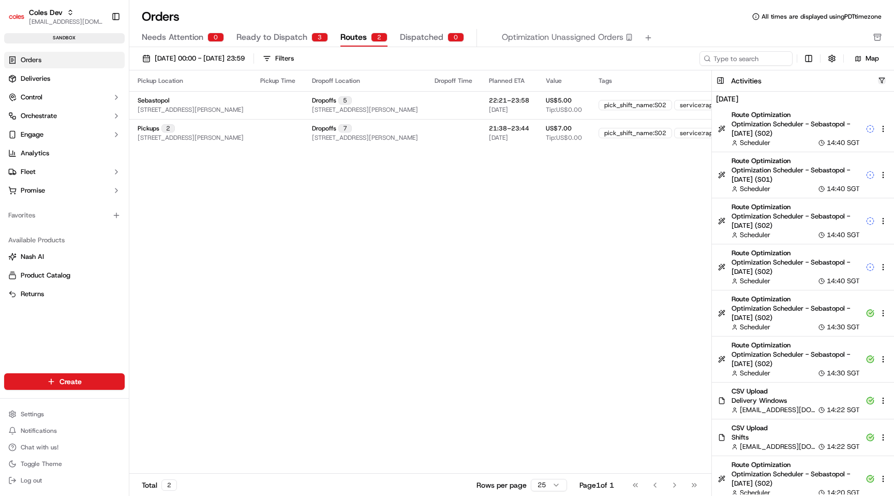
click at [885, 82] on button "button" at bounding box center [882, 81] width 8 height 8
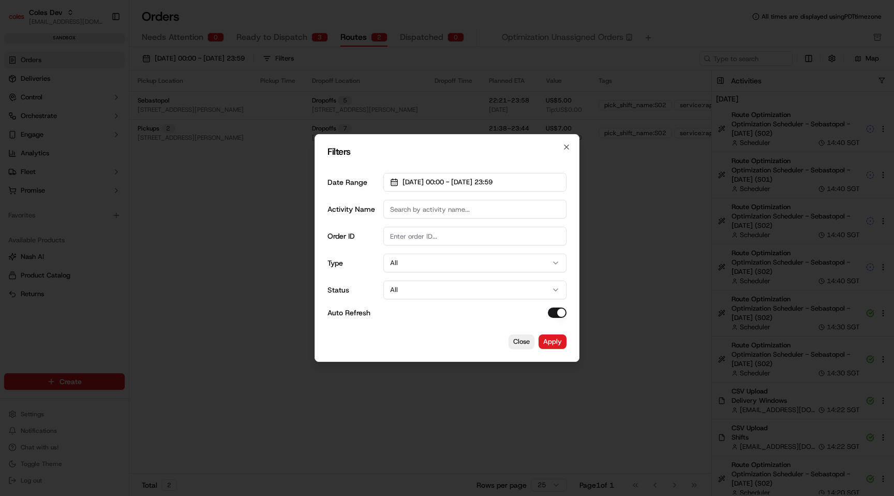
click at [643, 95] on div at bounding box center [447, 248] width 894 height 496
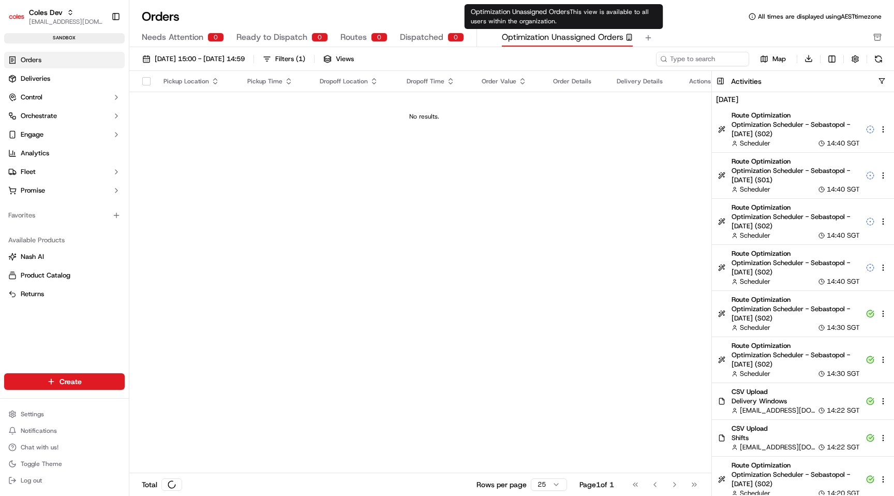
click at [512, 36] on span "Optimization Unassigned Orders" at bounding box center [563, 37] width 122 height 12
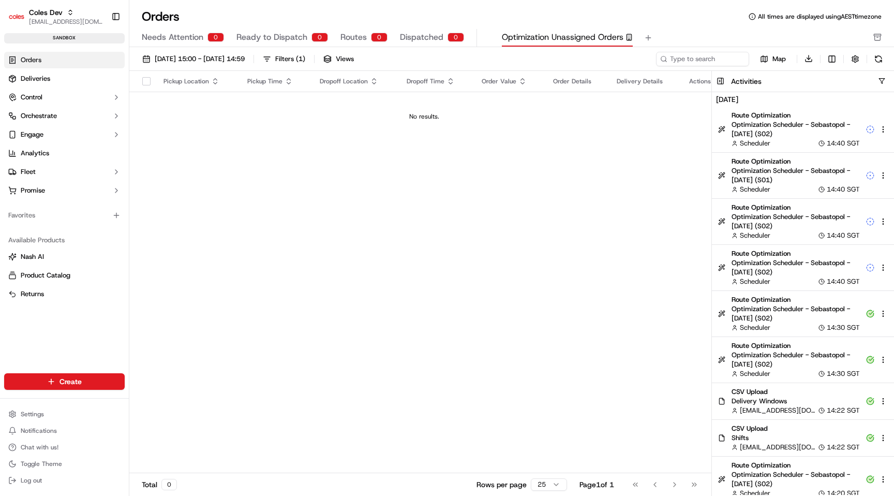
click at [357, 33] on span "Routes" at bounding box center [353, 37] width 26 height 12
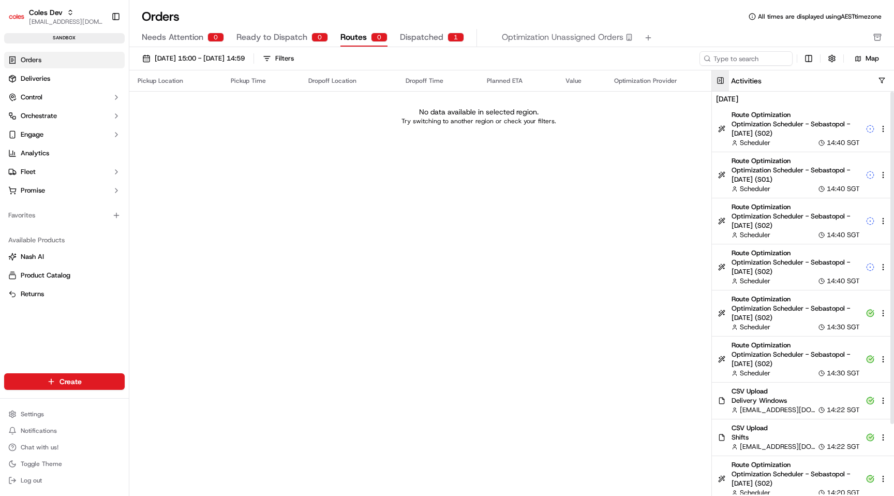
click at [721, 82] on button at bounding box center [720, 80] width 17 height 21
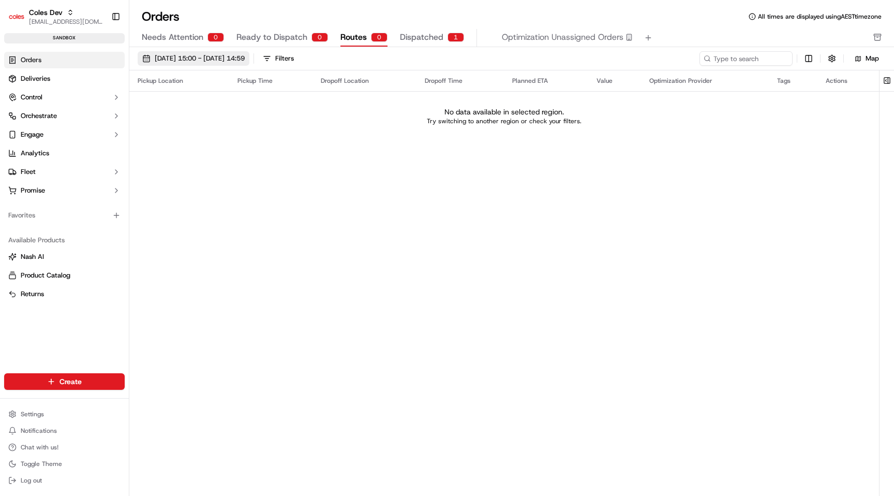
click at [245, 59] on span "01/09/2025 15:00 - 08/09/2025 14:59" at bounding box center [200, 58] width 90 height 9
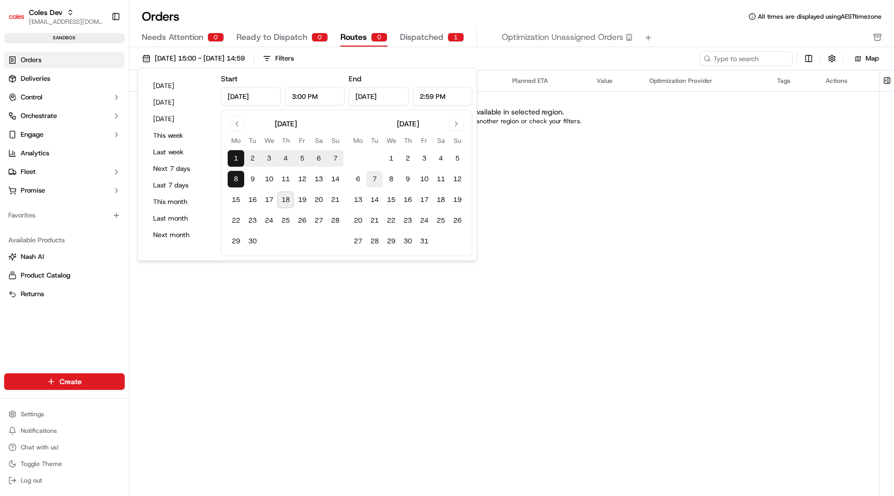
click at [375, 177] on button "7" at bounding box center [374, 179] width 17 height 17
type input "Oct 7, 2025"
type input "12:00 AM"
type input "Oct 7, 2025"
type input "11:59 PM"
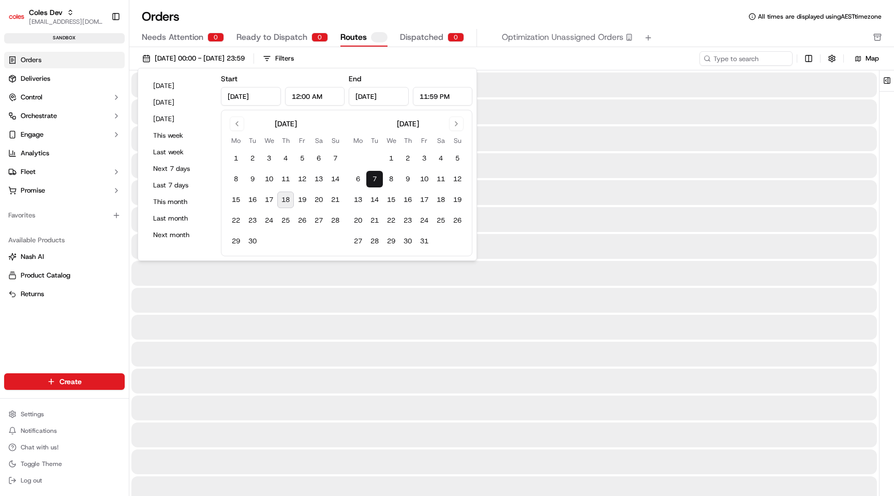
click at [375, 177] on button "7" at bounding box center [374, 179] width 17 height 17
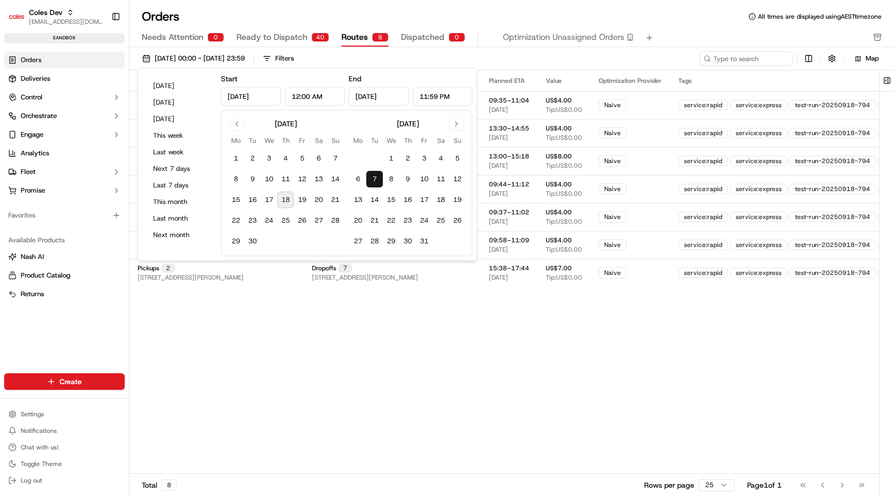
click at [493, 355] on div "Pickup Location Pickup Time Dropoff Location Dropoff Time Planned ETA Value Opt…" at bounding box center [566, 271] width 875 height 402
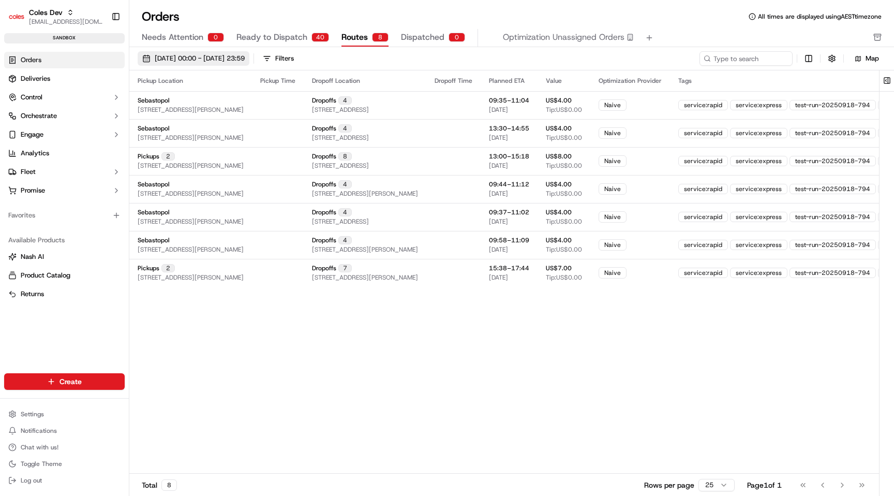
click at [231, 63] on button "[DATE] 00:00 - [DATE] 23:59" at bounding box center [194, 58] width 112 height 14
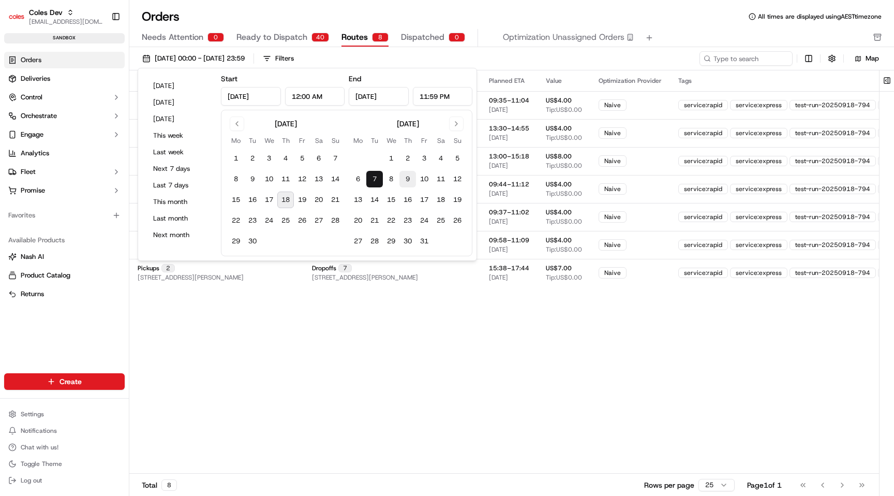
click at [412, 181] on button "9" at bounding box center [407, 179] width 17 height 17
type input "Oct 9, 2025"
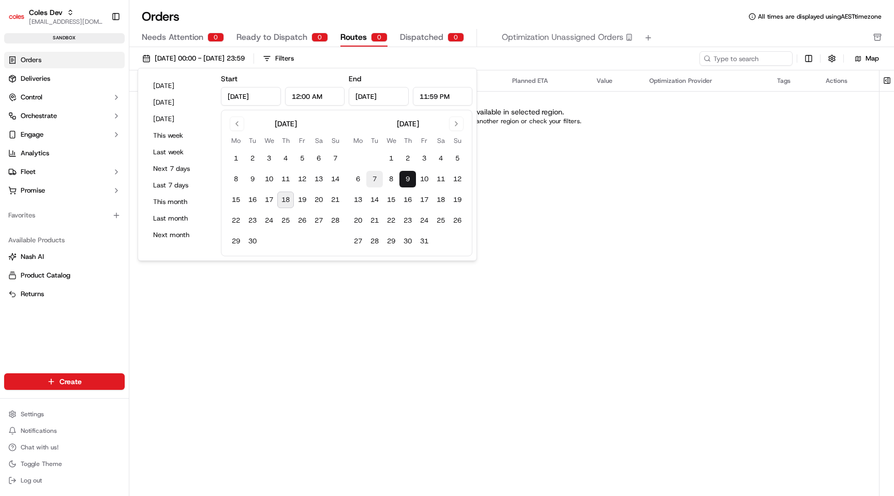
click at [377, 181] on button "7" at bounding box center [374, 179] width 17 height 17
type input "Oct 7, 2025"
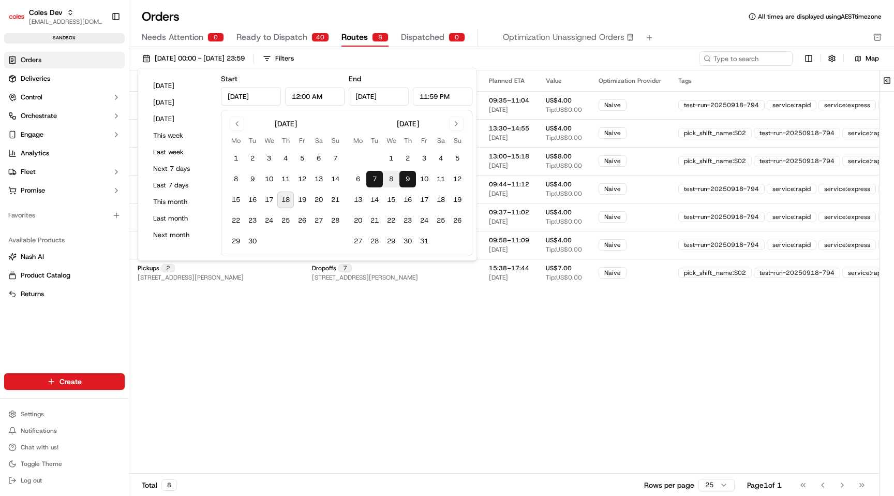
click at [373, 171] on button "7" at bounding box center [374, 179] width 17 height 17
click at [427, 178] on button "10" at bounding box center [424, 179] width 17 height 17
type input "Oct 10, 2025"
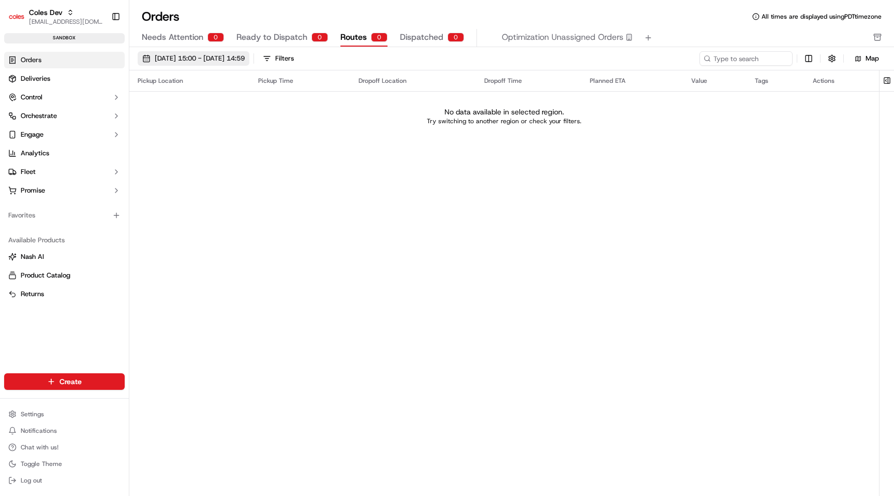
click at [245, 58] on span "[DATE] 15:00 - [DATE] 14:59" at bounding box center [200, 58] width 90 height 9
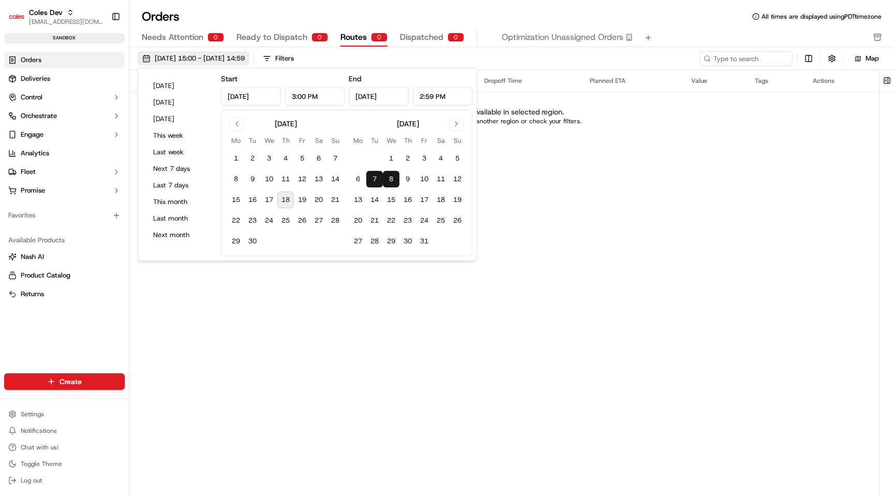
click at [245, 58] on span "[DATE] 15:00 - [DATE] 14:59" at bounding box center [200, 58] width 90 height 9
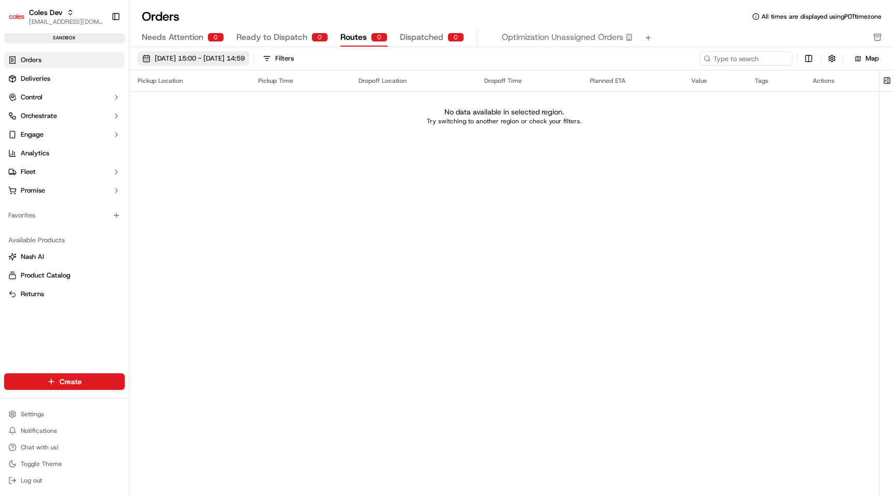
click at [240, 62] on span "[DATE] 15:00 - [DATE] 14:59" at bounding box center [200, 58] width 90 height 9
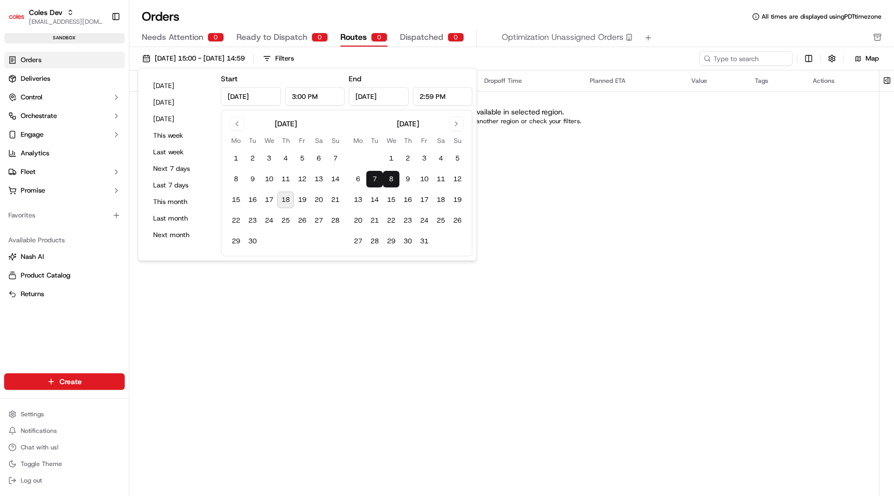
click at [378, 182] on button "7" at bounding box center [374, 179] width 17 height 17
type input "12:00 AM"
type input "[DATE]"
type input "11:59 PM"
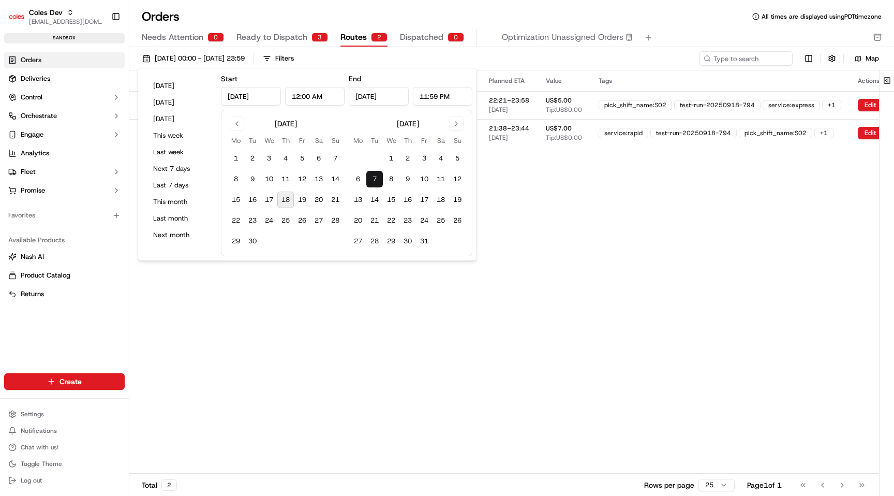
click at [466, 329] on div "Pickup Location Pickup Time Dropoff Location Dropoff Time Planned ETA Value Tag…" at bounding box center [538, 271] width 819 height 402
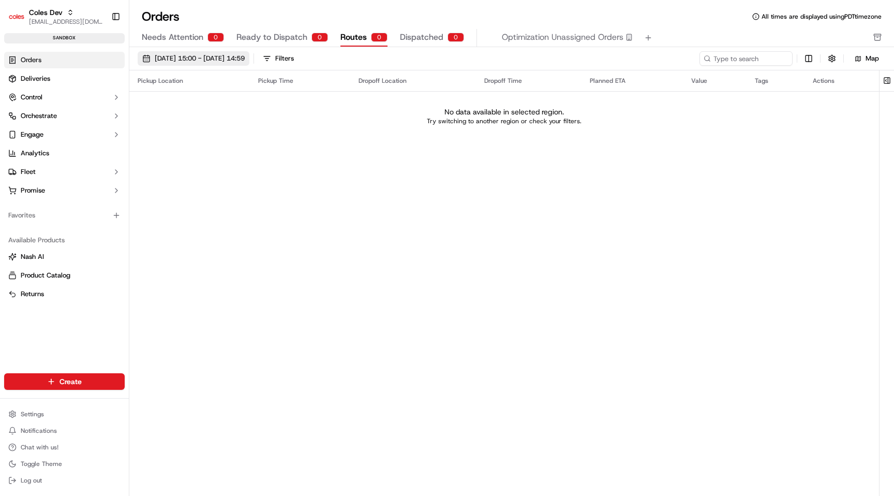
click at [243, 61] on span "07/10/2025 15:00 - 08/10/2025 14:59" at bounding box center [200, 58] width 90 height 9
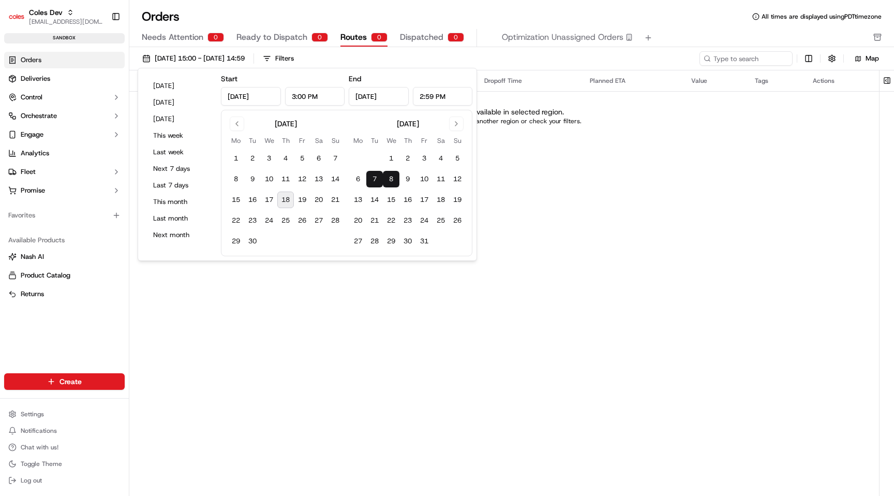
click at [377, 181] on button "7" at bounding box center [374, 179] width 17 height 17
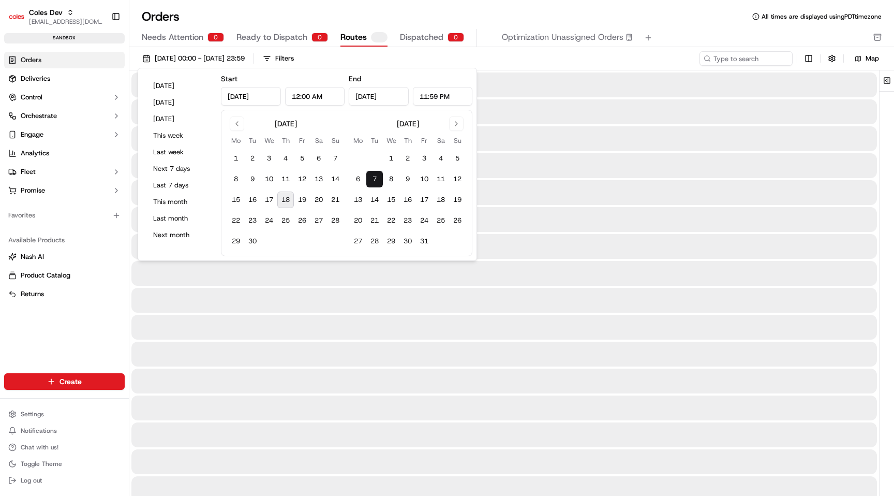
type input "12:00 AM"
type input "[DATE]"
type input "11:59 PM"
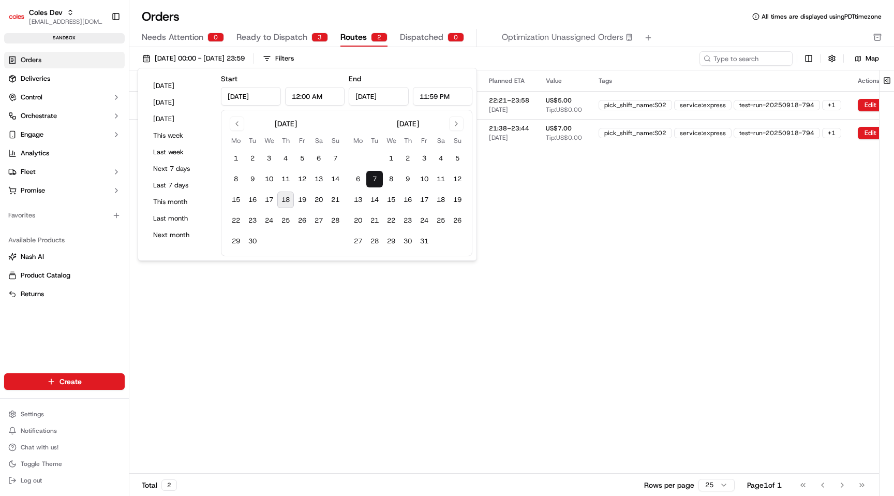
click at [375, 180] on button "7" at bounding box center [374, 179] width 17 height 17
click at [397, 156] on button "1" at bounding box center [391, 158] width 17 height 17
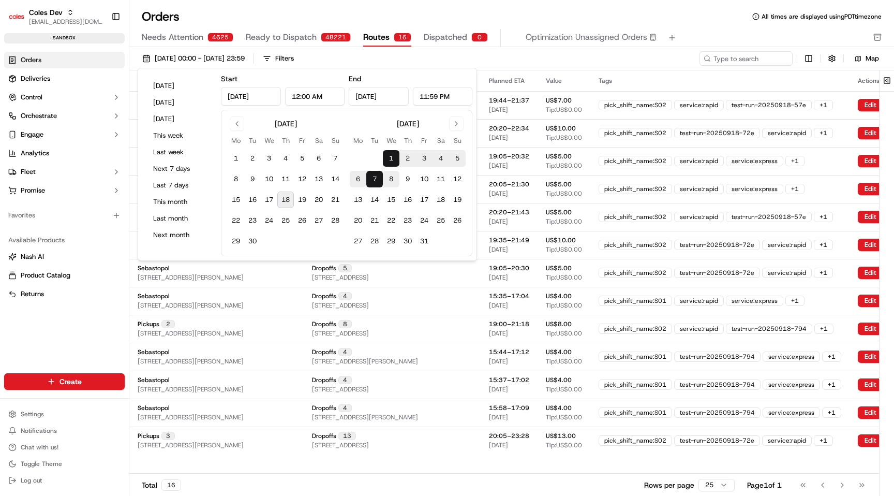
click at [383, 177] on button "8" at bounding box center [391, 179] width 17 height 17
type input "Oct 8, 2025"
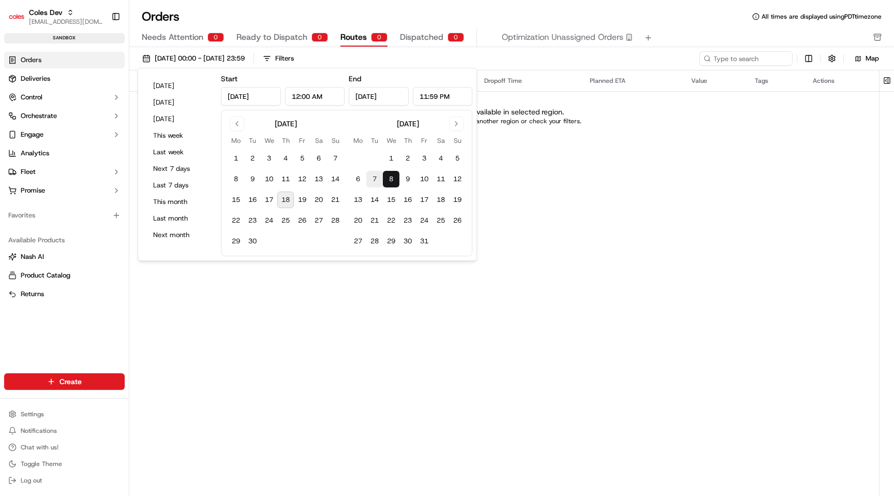
click at [375, 182] on button "7" at bounding box center [374, 179] width 17 height 17
type input "Oct 7, 2025"
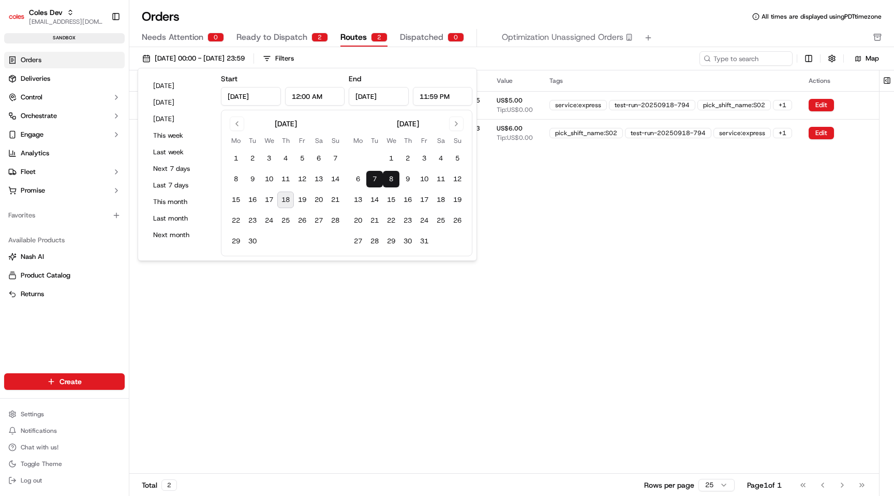
click at [375, 182] on button "7" at bounding box center [374, 179] width 17 height 17
type input "Oct 7, 2025"
click at [444, 306] on div "Pickup Location Pickup Time Dropoff Location Dropoff Time Planned ETA Value Tag…" at bounding box center [514, 271] width 770 height 402
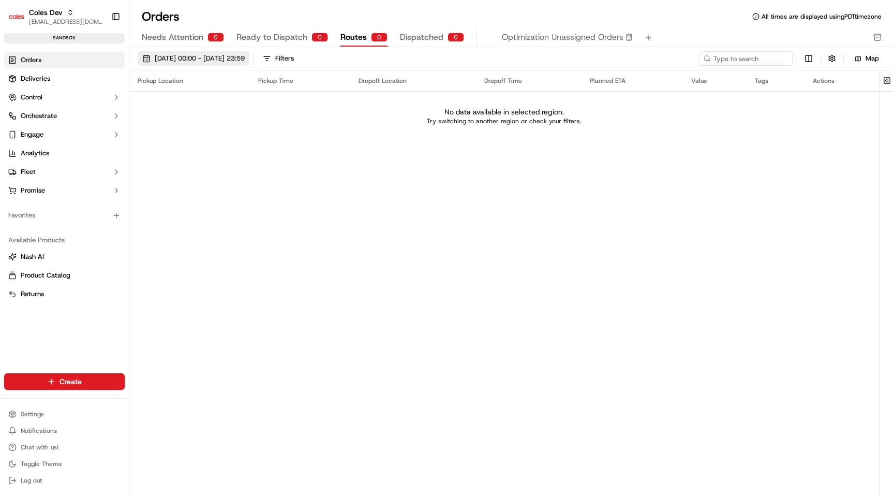
click at [245, 59] on span "[DATE] 00:00 - [DATE] 23:59" at bounding box center [200, 58] width 90 height 9
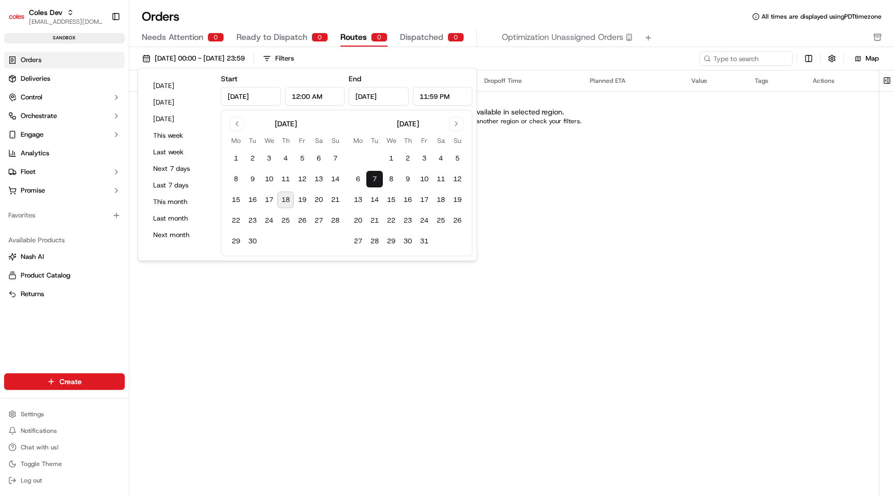
click at [378, 180] on button "7" at bounding box center [374, 179] width 17 height 17
click at [302, 173] on button "12" at bounding box center [302, 179] width 17 height 17
type input "[DATE]"
click at [344, 212] on div "[DATE] Mo Tu We Th Fr Sa Su 1 2 3 4 5 6 7 8 9 10 11 12 13 14 15 16 17 18 19 20 …" at bounding box center [347, 182] width 238 height 133
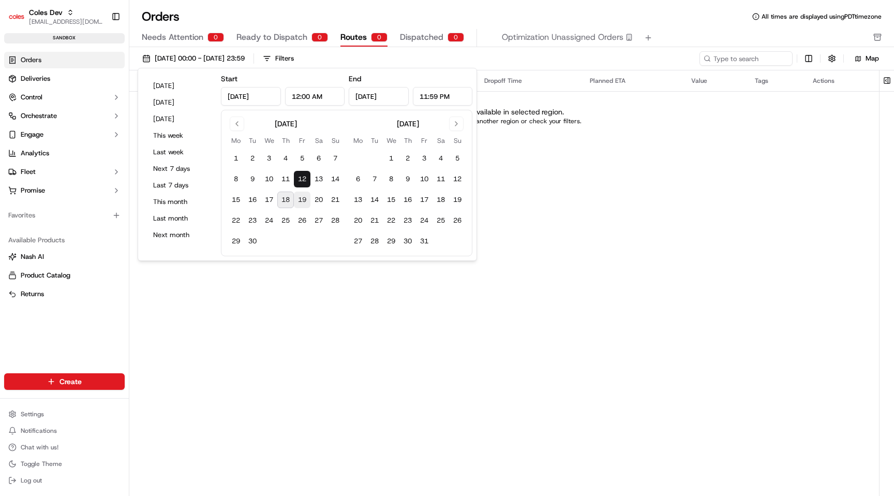
click at [300, 207] on button "19" at bounding box center [302, 199] width 17 height 17
type input "[DATE]"
click at [380, 175] on button "7" at bounding box center [374, 179] width 17 height 17
type input "[DATE]"
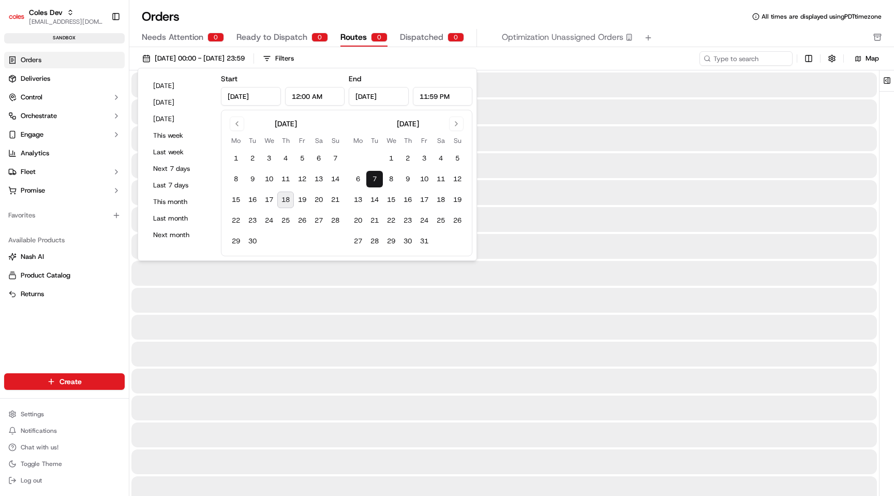
click at [380, 175] on button "7" at bounding box center [374, 179] width 17 height 17
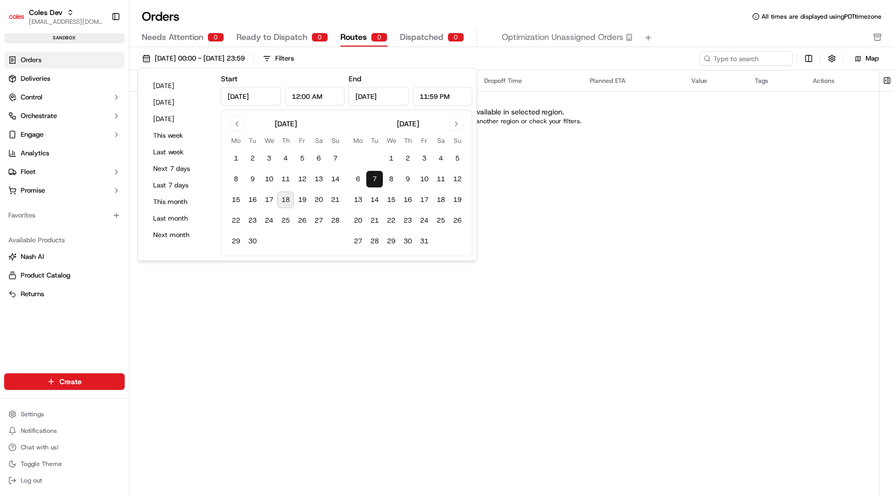
click at [406, 41] on span "Dispatched" at bounding box center [421, 37] width 43 height 12
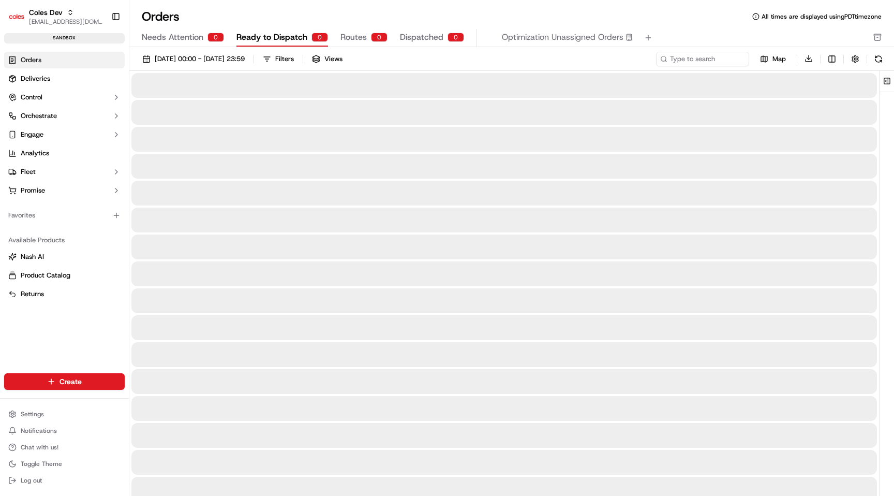
click at [289, 36] on span "Ready to Dispatch" at bounding box center [271, 37] width 71 height 12
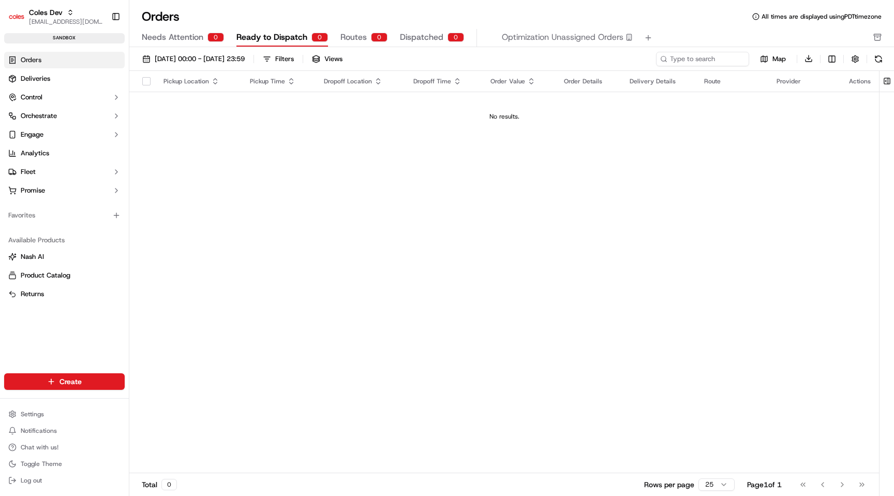
click at [363, 34] on span "Routes" at bounding box center [353, 37] width 26 height 12
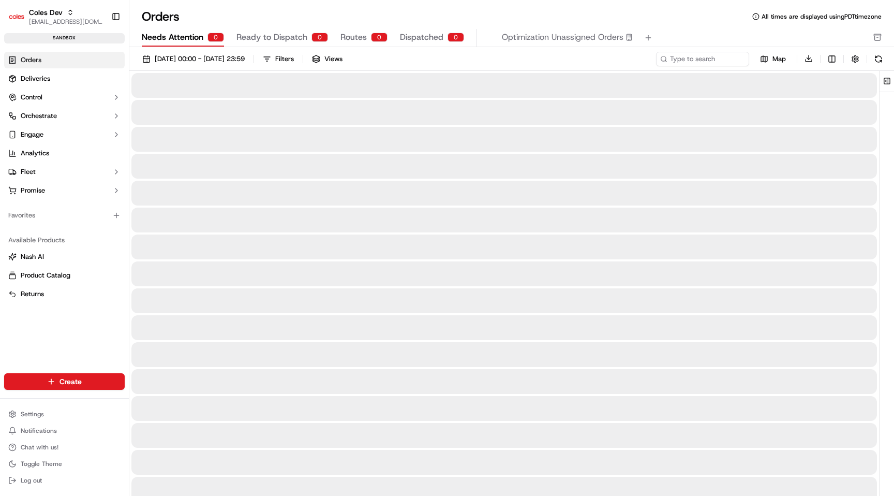
click at [207, 43] on button "Needs Attention 0" at bounding box center [183, 38] width 82 height 18
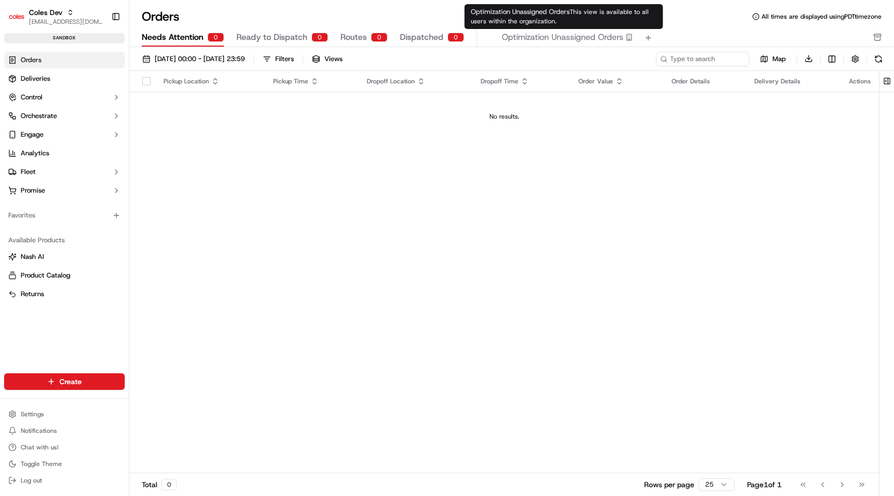
click at [565, 38] on span "Optimization Unassigned Orders" at bounding box center [563, 37] width 122 height 12
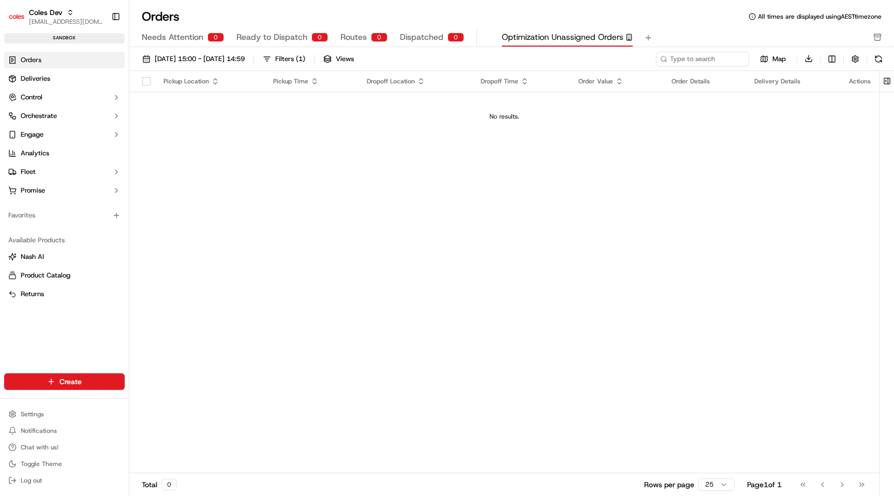
click at [362, 36] on span "Routes" at bounding box center [353, 37] width 26 height 12
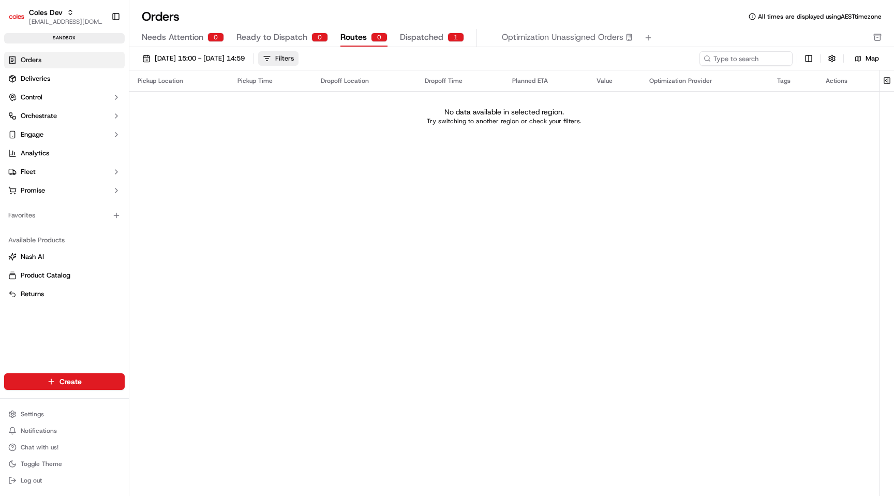
click at [299, 57] on button "Filters" at bounding box center [278, 58] width 40 height 14
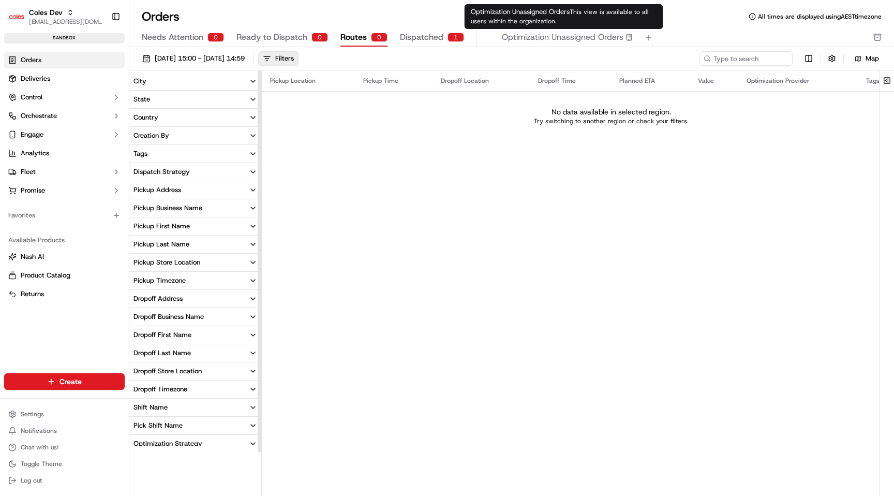
click at [558, 37] on span "Optimization Unassigned Orders" at bounding box center [563, 37] width 122 height 12
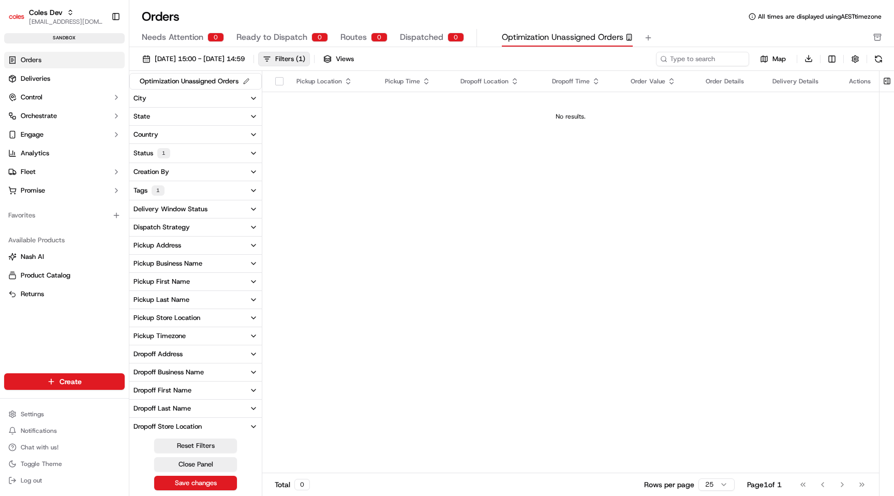
click at [421, 37] on span "Dispatched" at bounding box center [421, 37] width 43 height 12
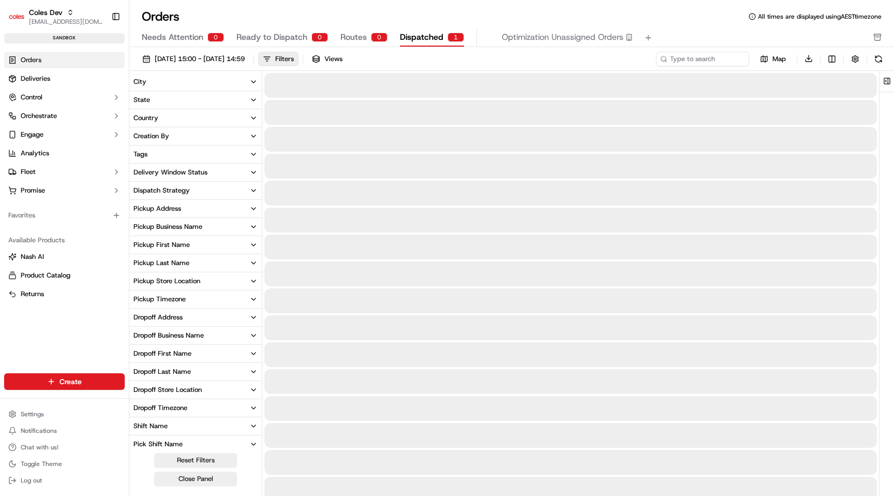
click at [356, 36] on span "Routes" at bounding box center [353, 37] width 26 height 12
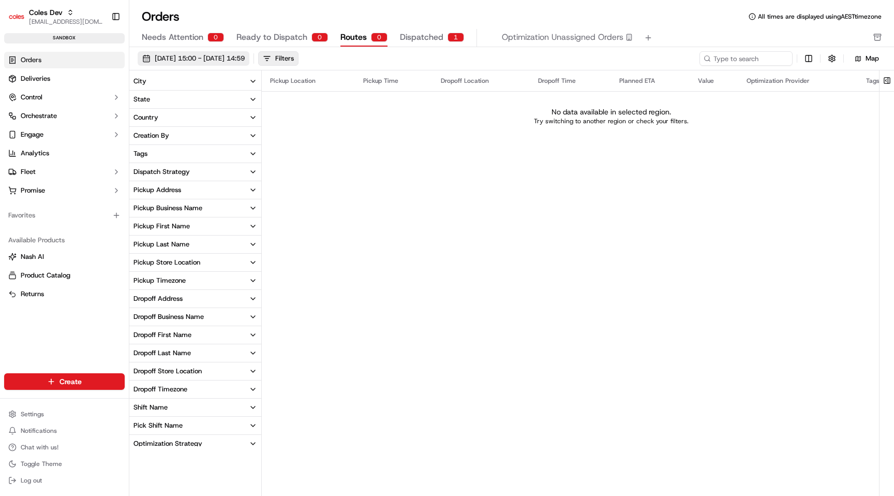
click at [249, 53] on button "[DATE] 15:00 - [DATE] 14:59" at bounding box center [194, 58] width 112 height 14
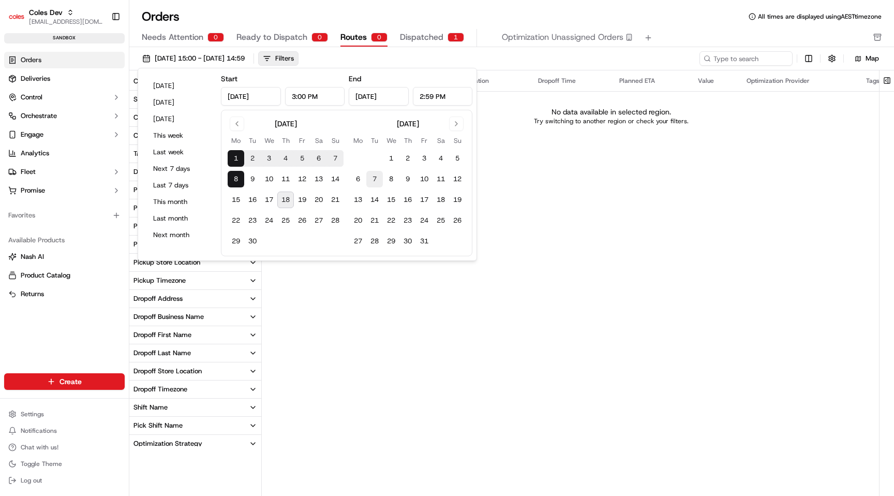
click at [376, 180] on button "7" at bounding box center [374, 179] width 17 height 17
type input "[DATE]"
type input "12:00 AM"
type input "[DATE]"
type input "11:59 PM"
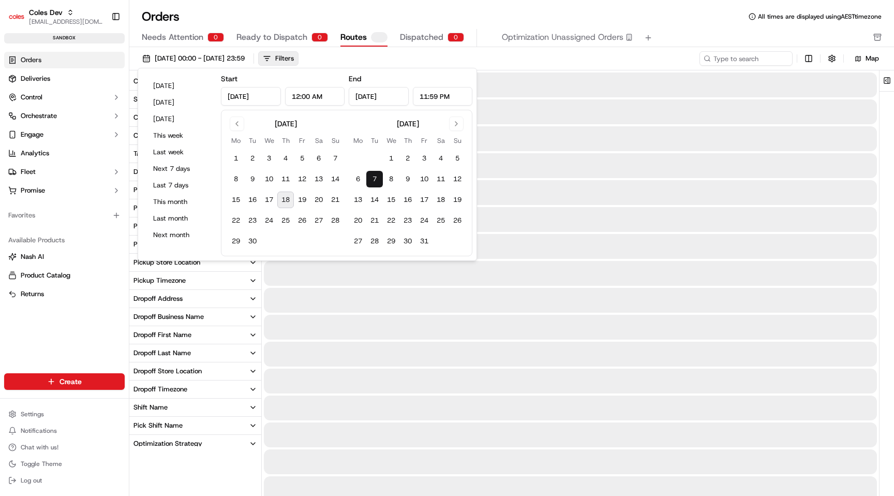
click at [376, 180] on button "7" at bounding box center [374, 179] width 17 height 17
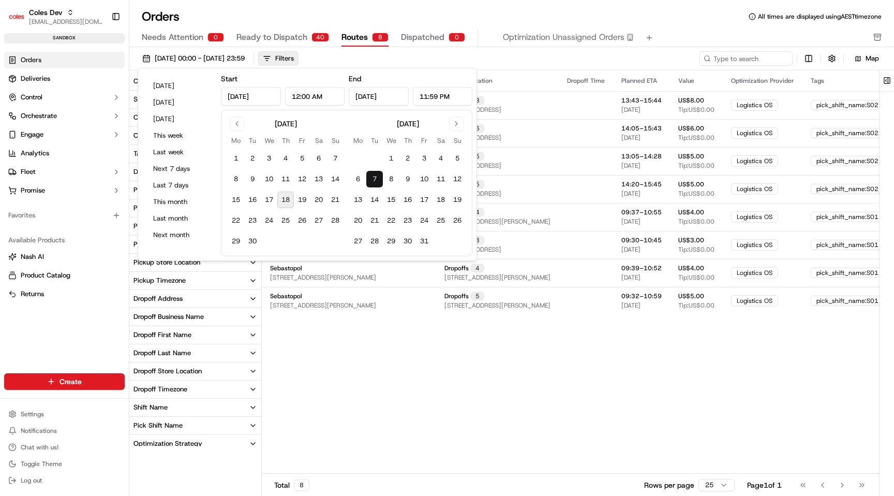
click at [483, 356] on div "Pickup Location Pickup Time Dropoff Location Dropoff Time Planned ETA Value Opt…" at bounding box center [711, 271] width 899 height 402
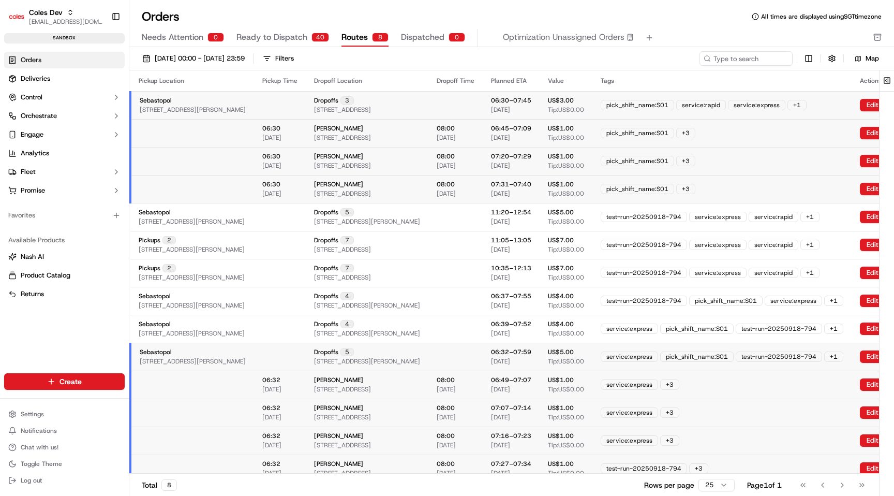
click at [306, 99] on td at bounding box center [280, 105] width 52 height 28
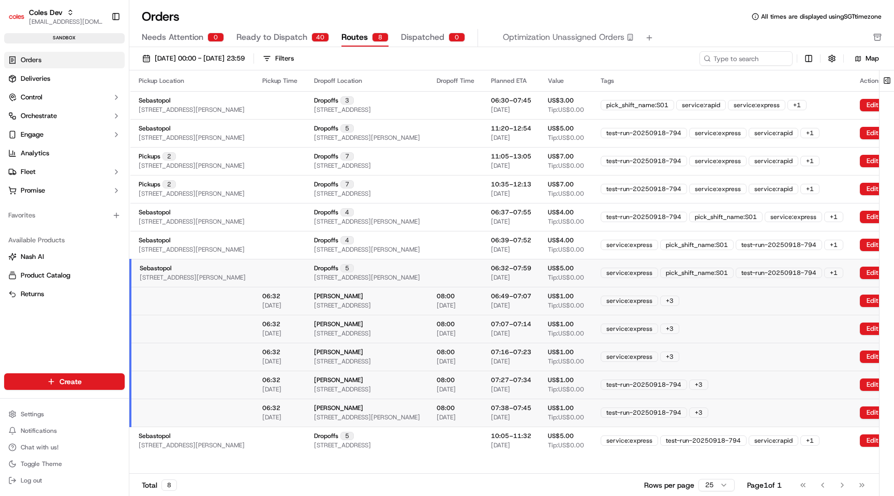
click at [296, 272] on td at bounding box center [280, 273] width 52 height 28
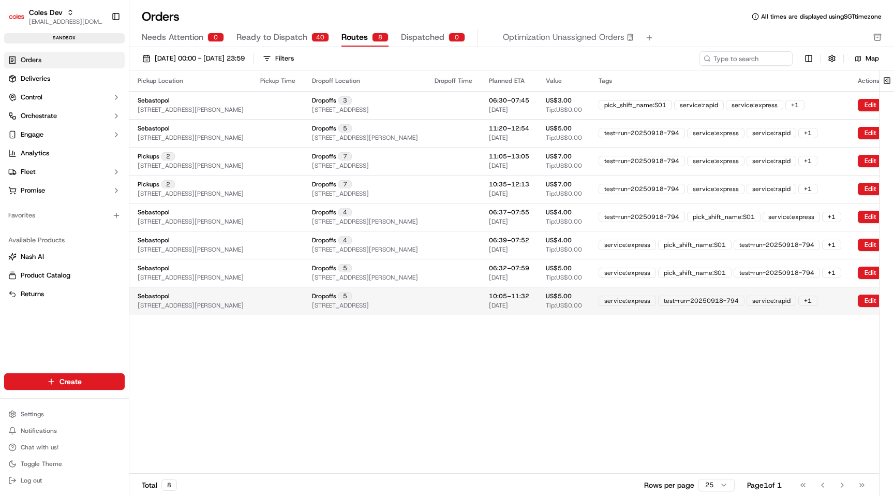
click at [302, 291] on td at bounding box center [278, 301] width 52 height 28
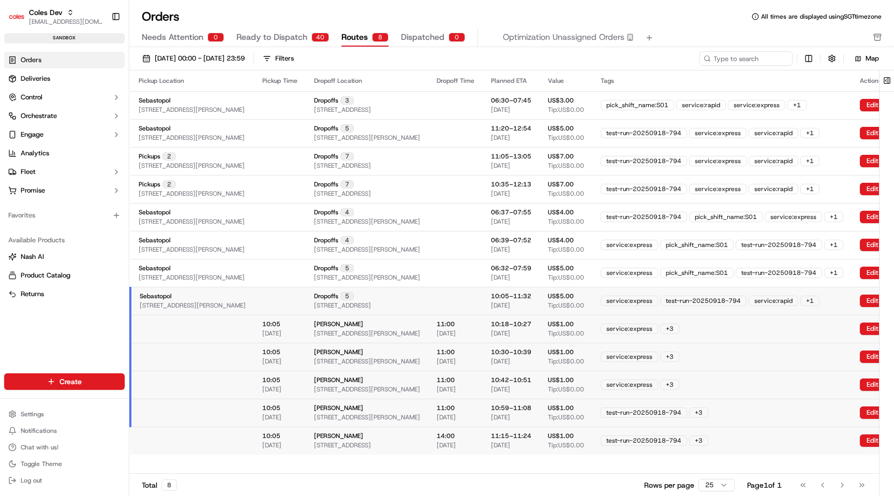
click at [302, 291] on td at bounding box center [280, 301] width 52 height 28
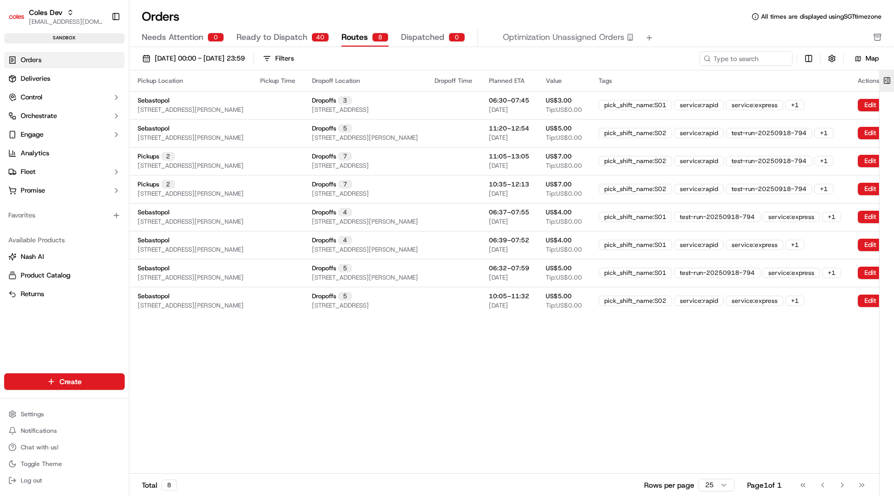
click at [889, 82] on button at bounding box center [886, 80] width 17 height 21
